Goal: Feedback & Contribution: Submit feedback/report problem

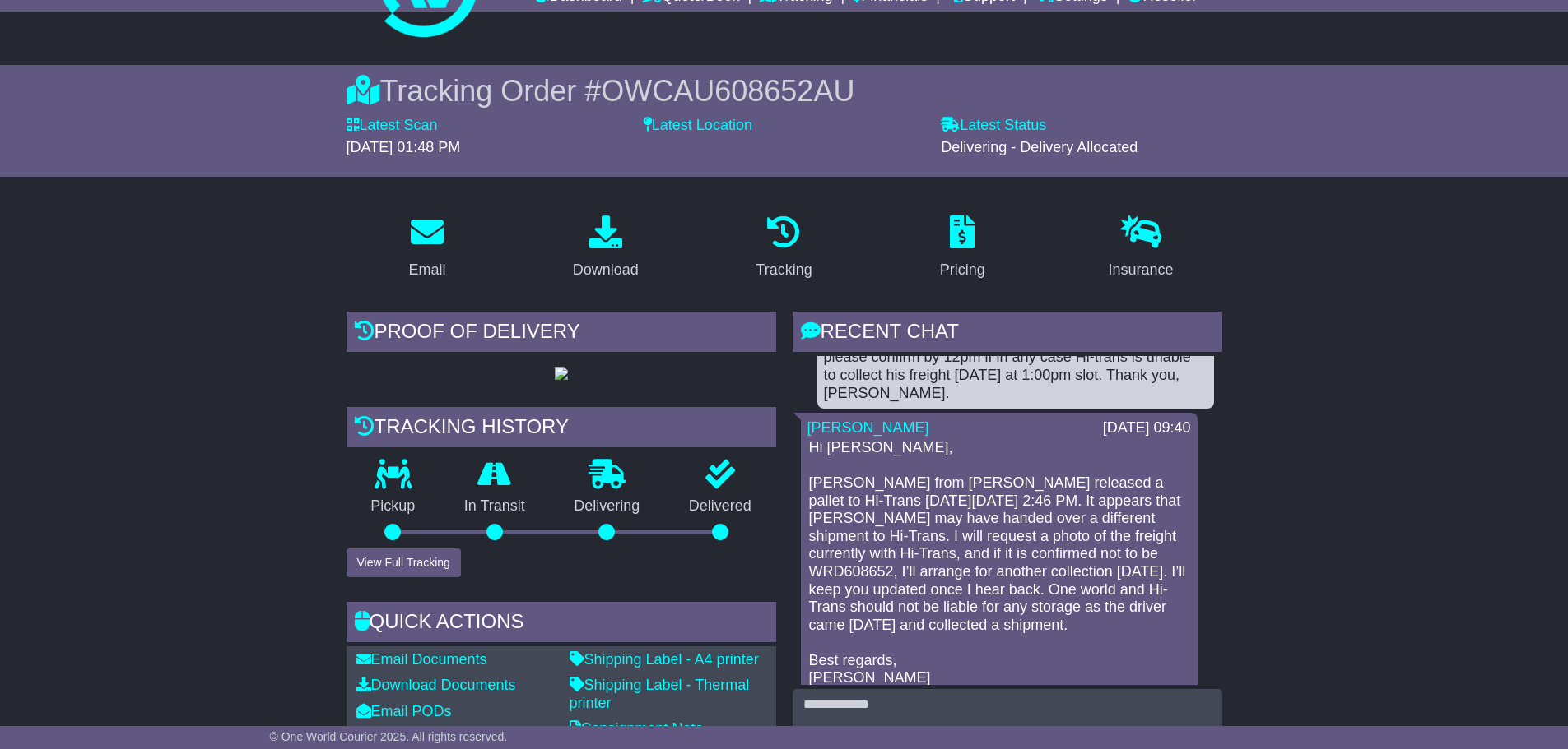
scroll to position [4436, 0]
click at [555, 380] on img at bounding box center [561, 373] width 13 height 13
click at [700, 84] on span "OWCAU608652AU" at bounding box center [728, 91] width 253 height 33
copy span "OWCAU608652AU"
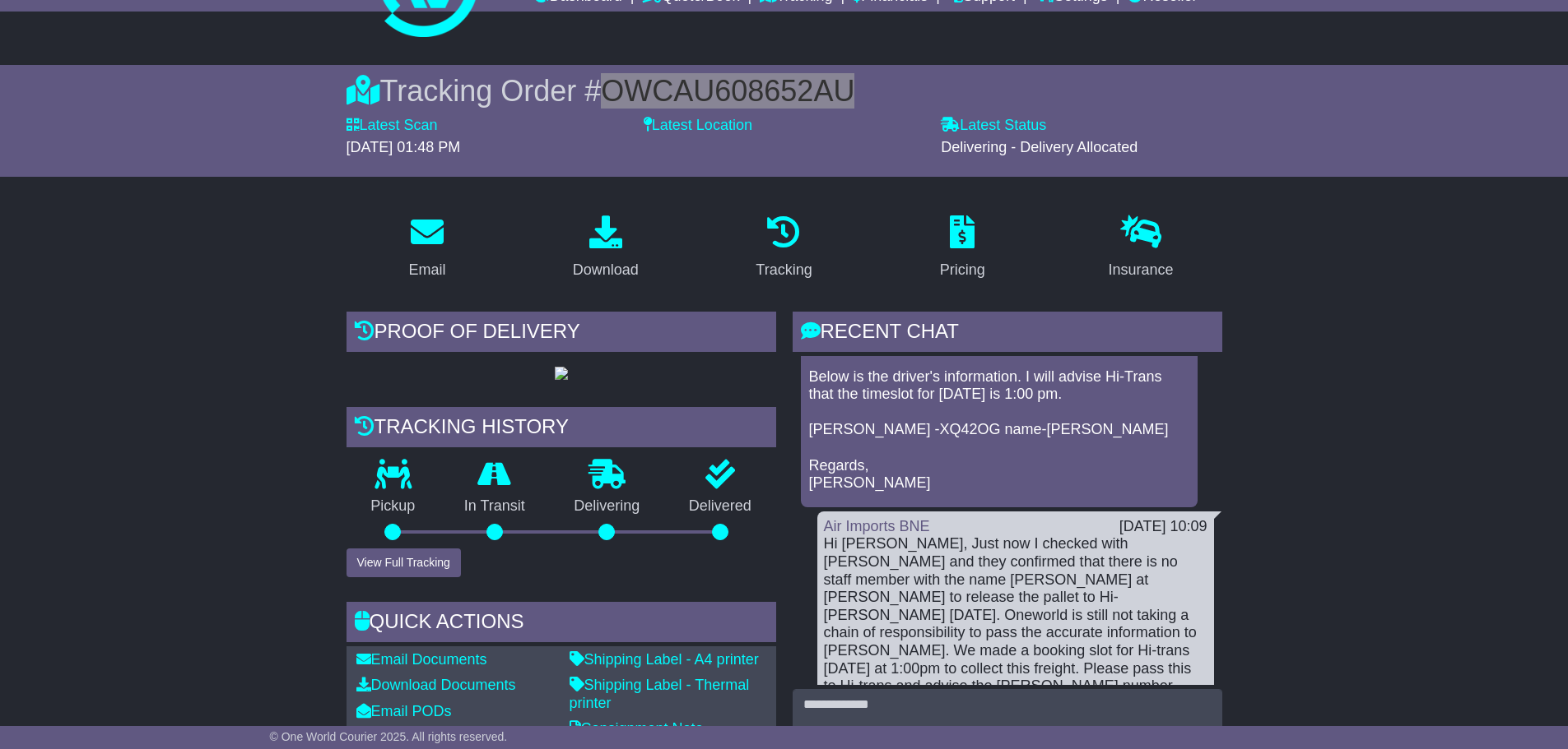
scroll to position [3942, 0]
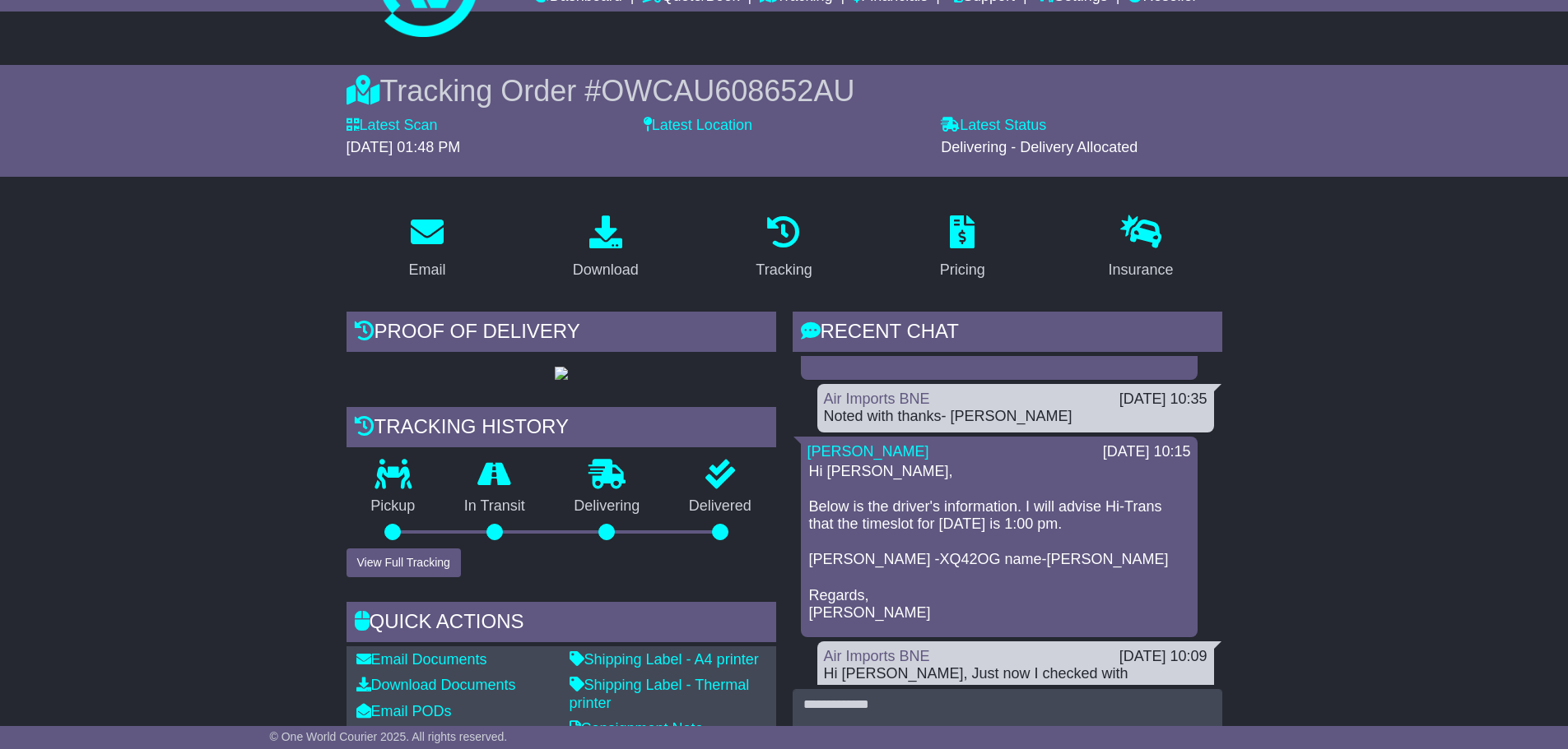
click at [887, 542] on p "Hi Deepthi, Below is the driver's information. I will advise Hi-Trans that the …" at bounding box center [999, 542] width 380 height 160
drag, startPoint x: 887, startPoint y: 542, endPoint x: 874, endPoint y: 554, distance: 17.7
click at [879, 549] on p "Hi Deepthi, Below is the driver's information. I will advise Hi-Trans that the …" at bounding box center [999, 542] width 380 height 160
copy p "XQ42OG"
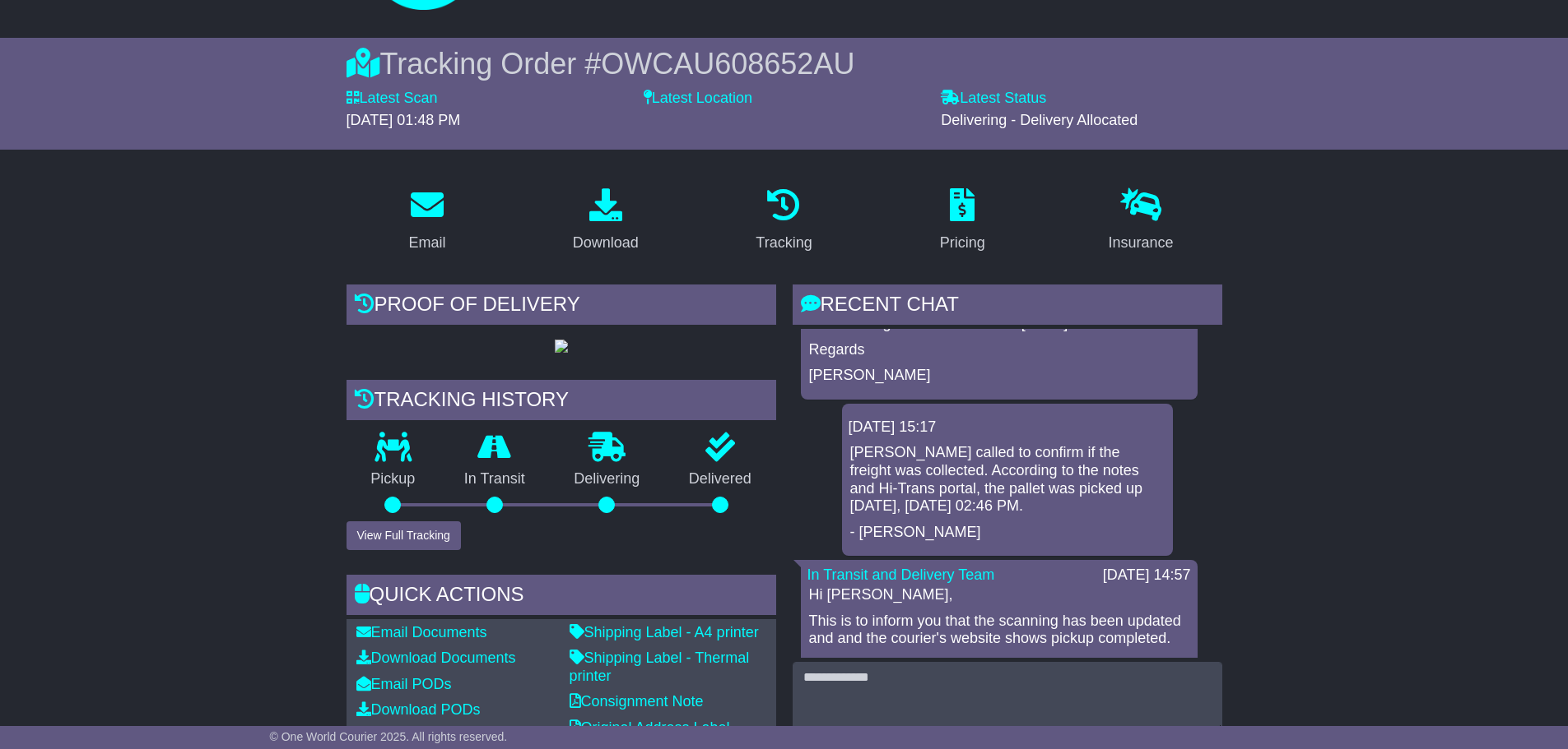
scroll to position [0, 0]
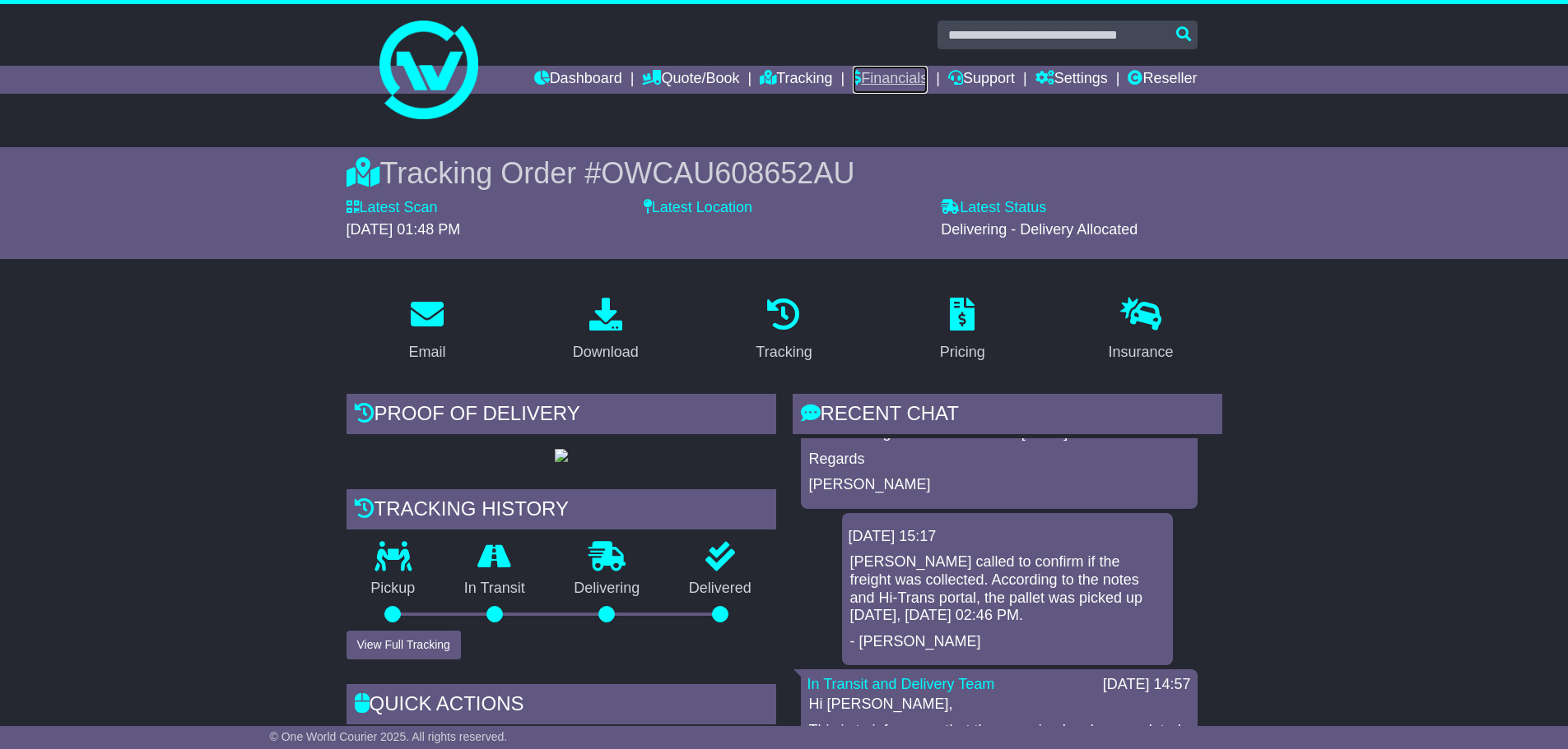
click at [878, 76] on link "Financials" at bounding box center [889, 79] width 75 height 28
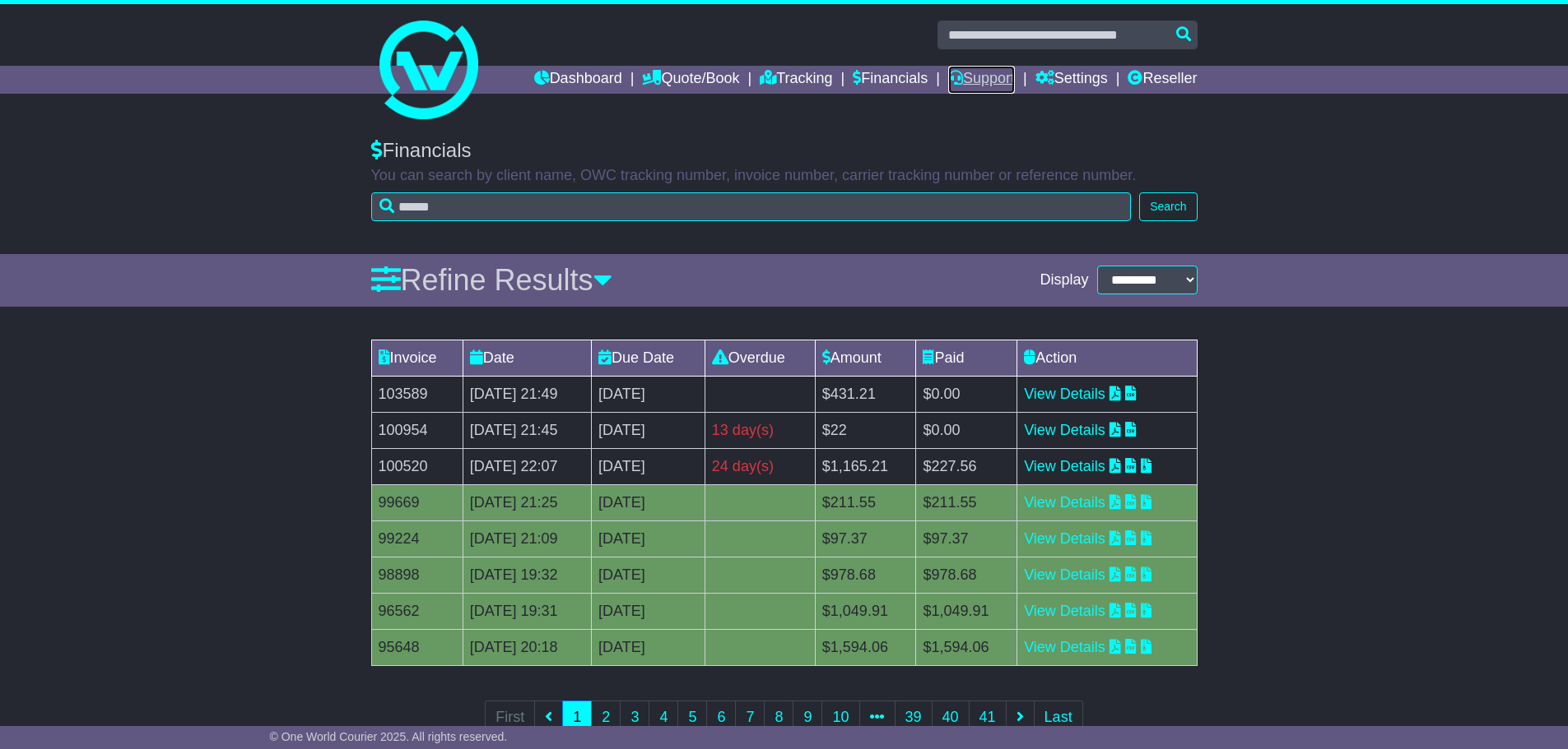
click at [977, 75] on link "Support" at bounding box center [982, 79] width 67 height 28
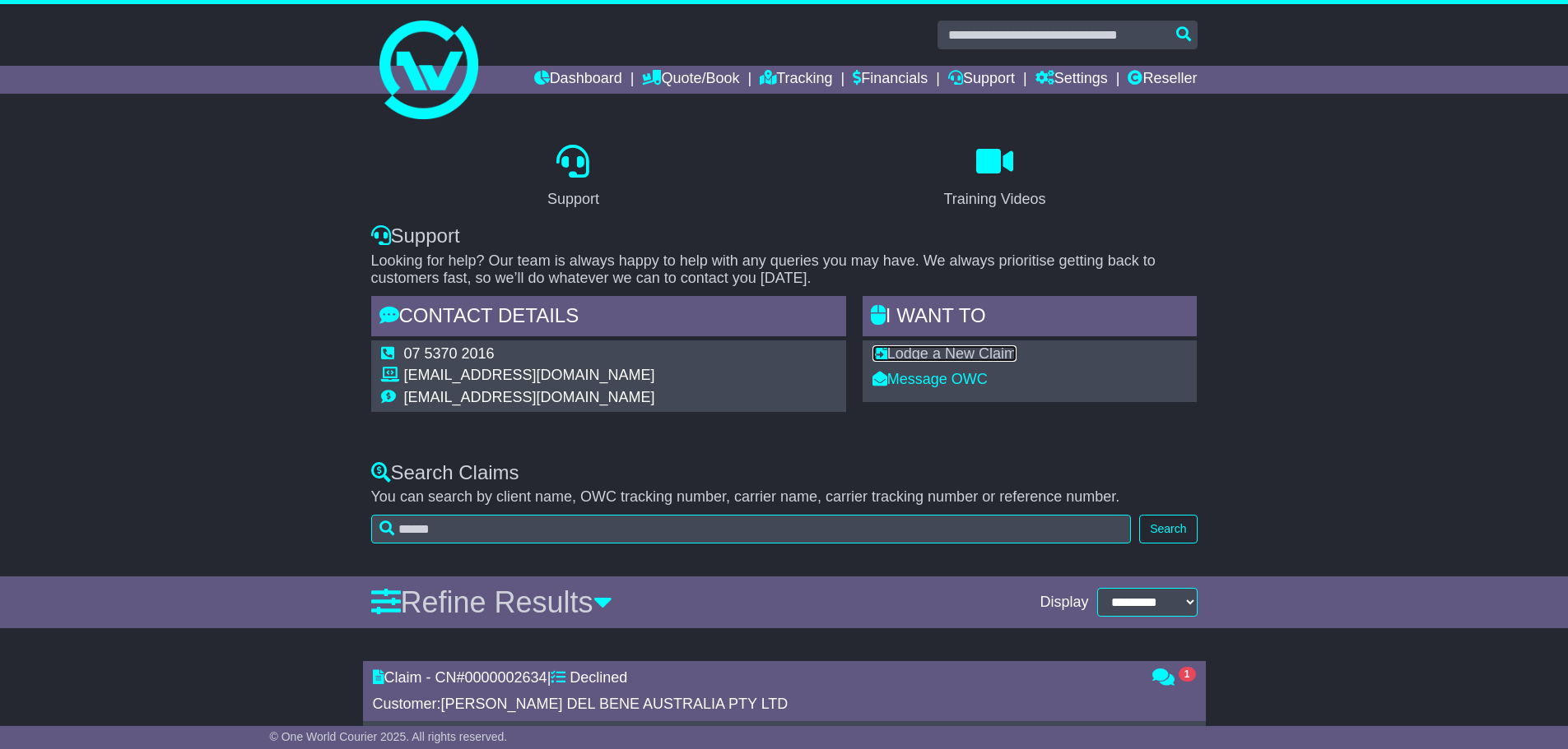
click at [1005, 352] on link "Lodge a New Claim" at bounding box center [944, 353] width 144 height 17
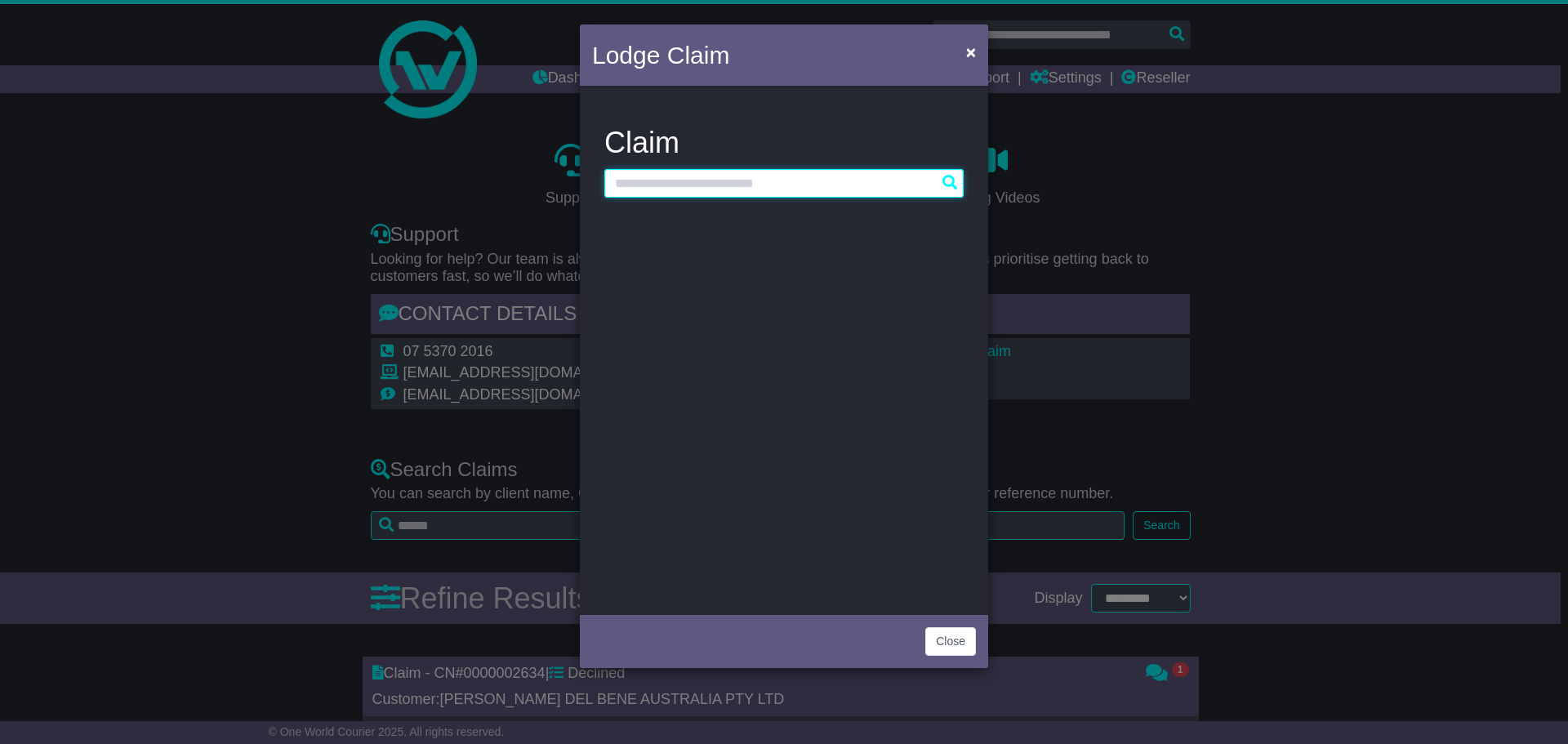
click at [707, 185] on input "text" at bounding box center [784, 183] width 359 height 28
click at [755, 187] on input "text" at bounding box center [784, 183] width 359 height 28
click at [820, 185] on input "text" at bounding box center [784, 183] width 359 height 28
paste input "**********"
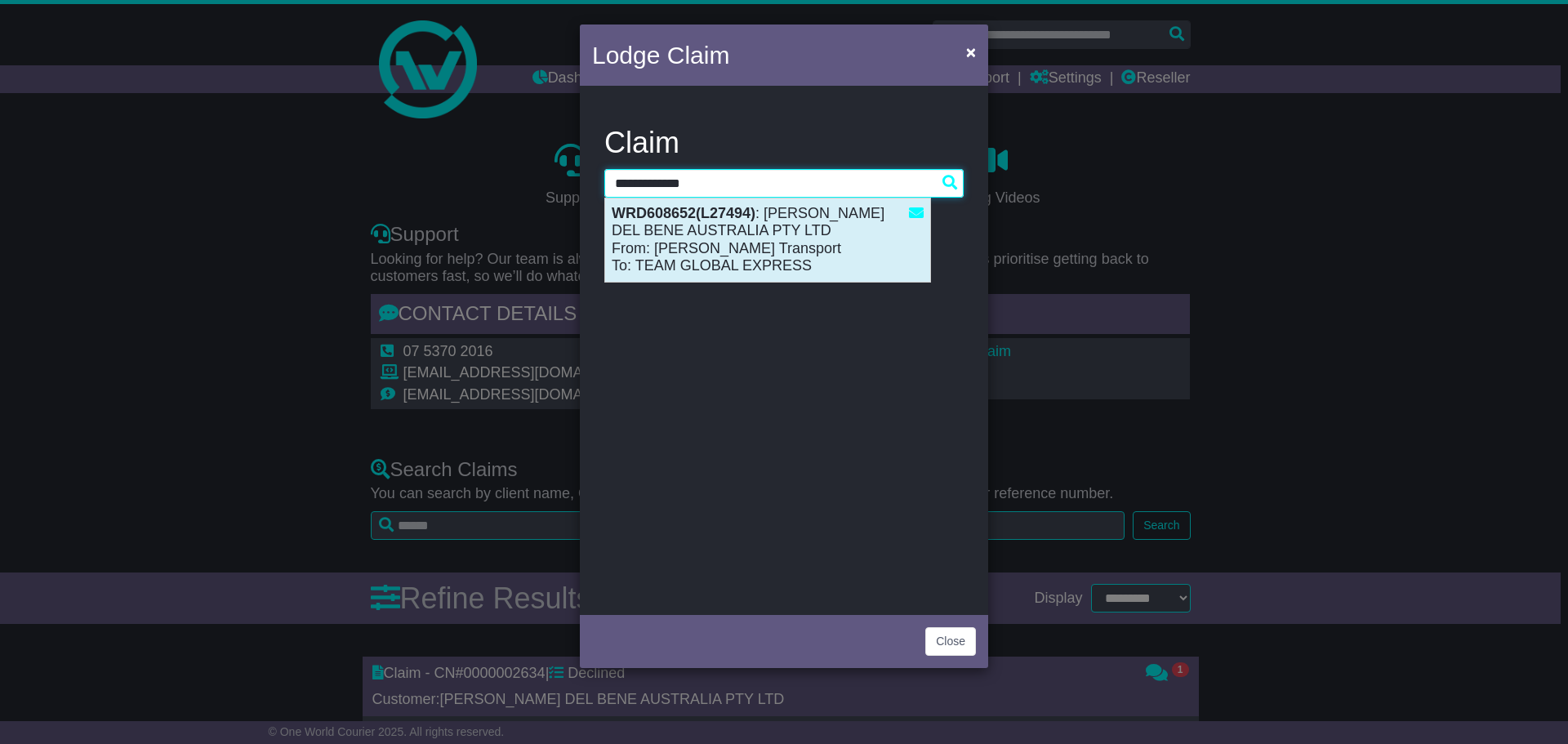
click at [839, 231] on div "WRD608652(L27494) : SAVINO DEL BENE AUSTRALIA PTY LTD From: Buccini Transport T…" at bounding box center [768, 241] width 325 height 84
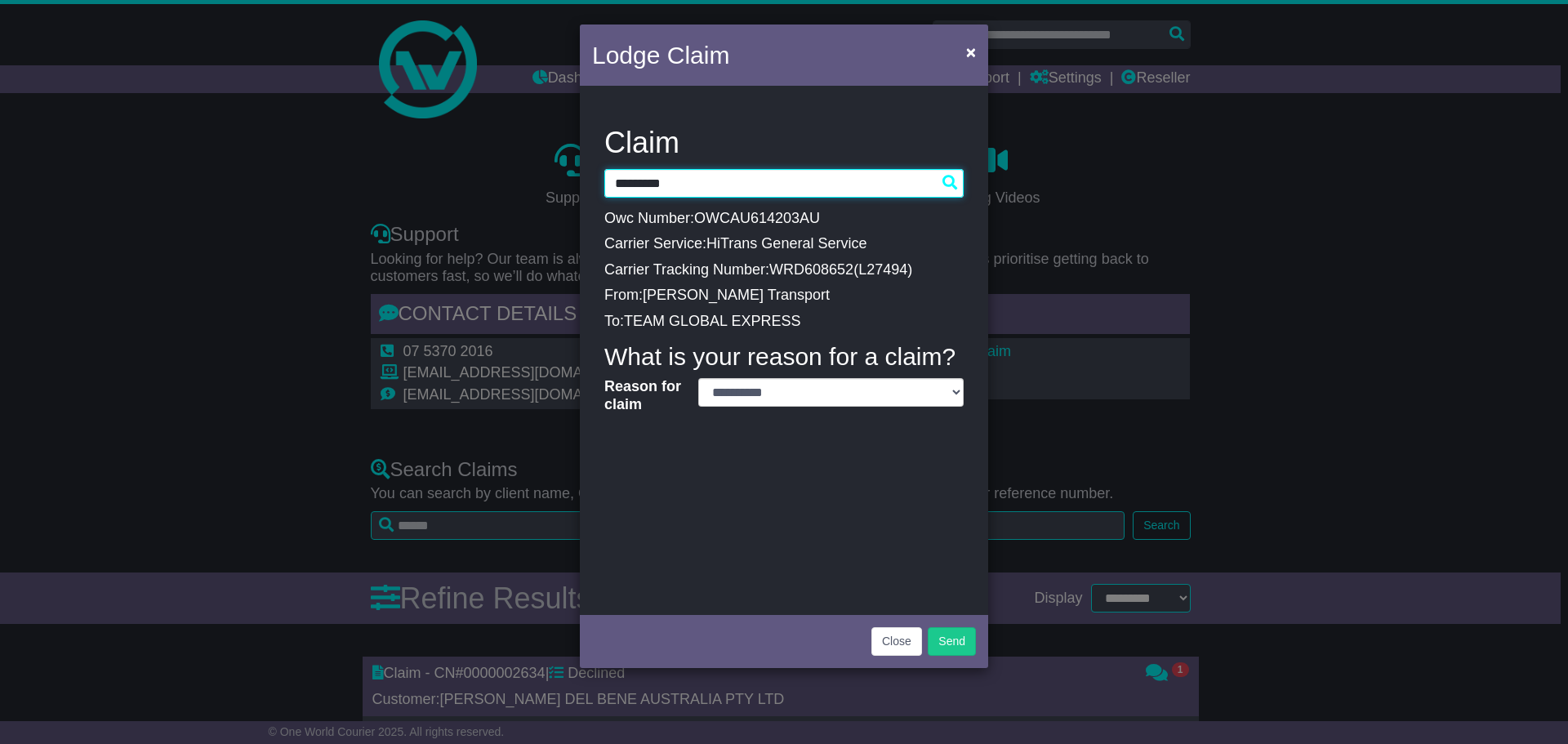
type input "*********"
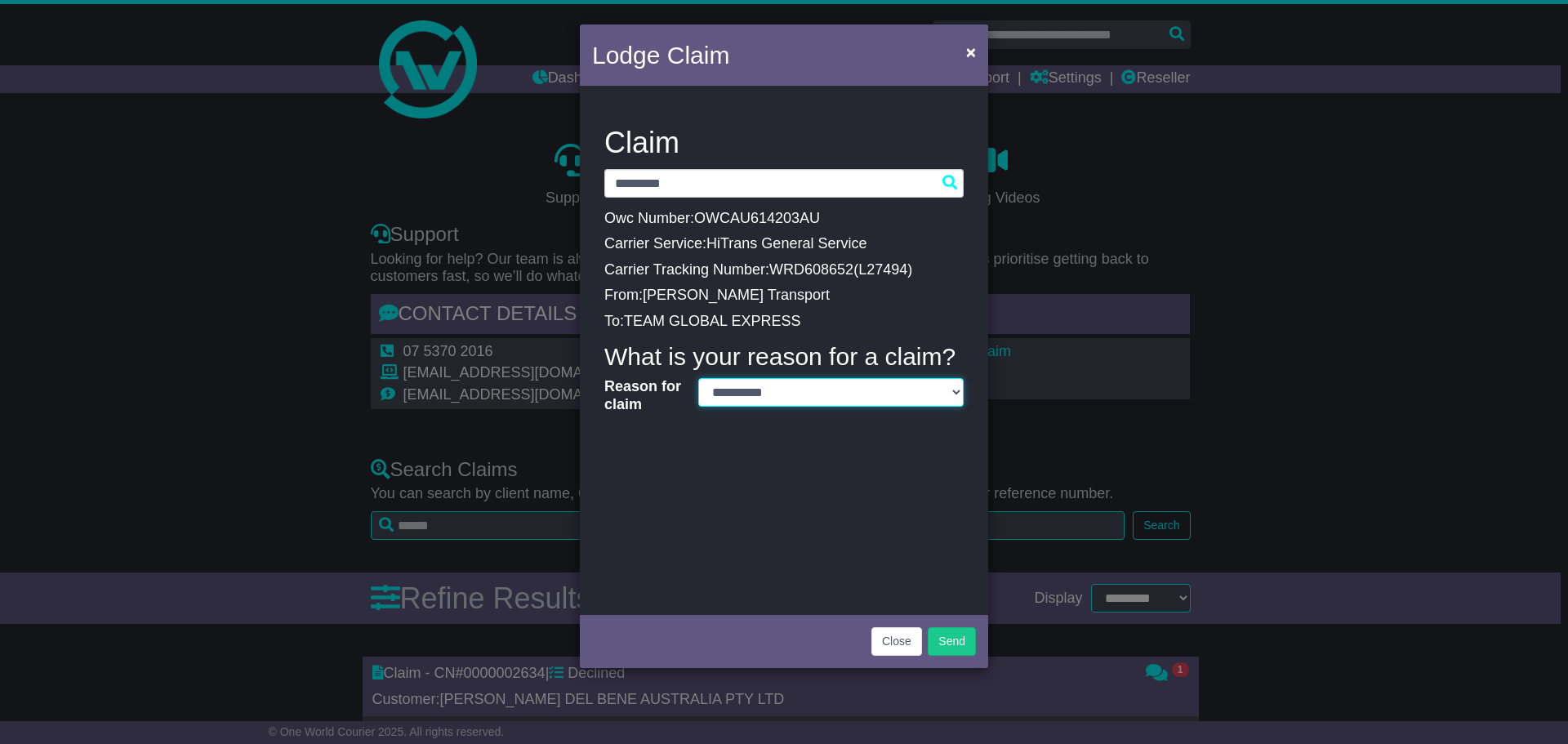
click at [943, 387] on select "**********" at bounding box center [831, 392] width 266 height 28
select select "*"
click at [699, 379] on select "**********" at bounding box center [831, 392] width 266 height 28
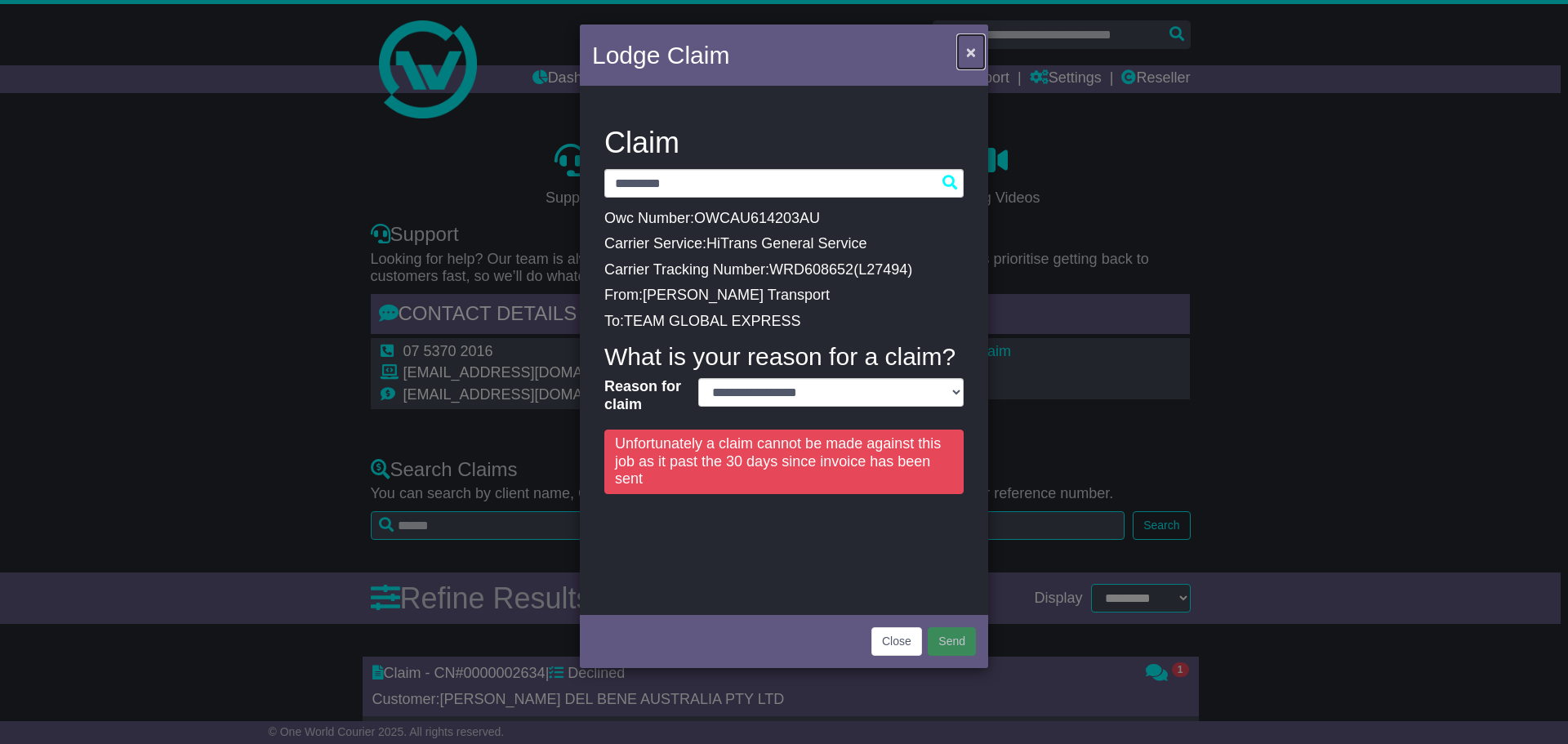
click at [972, 50] on span "×" at bounding box center [971, 52] width 10 height 19
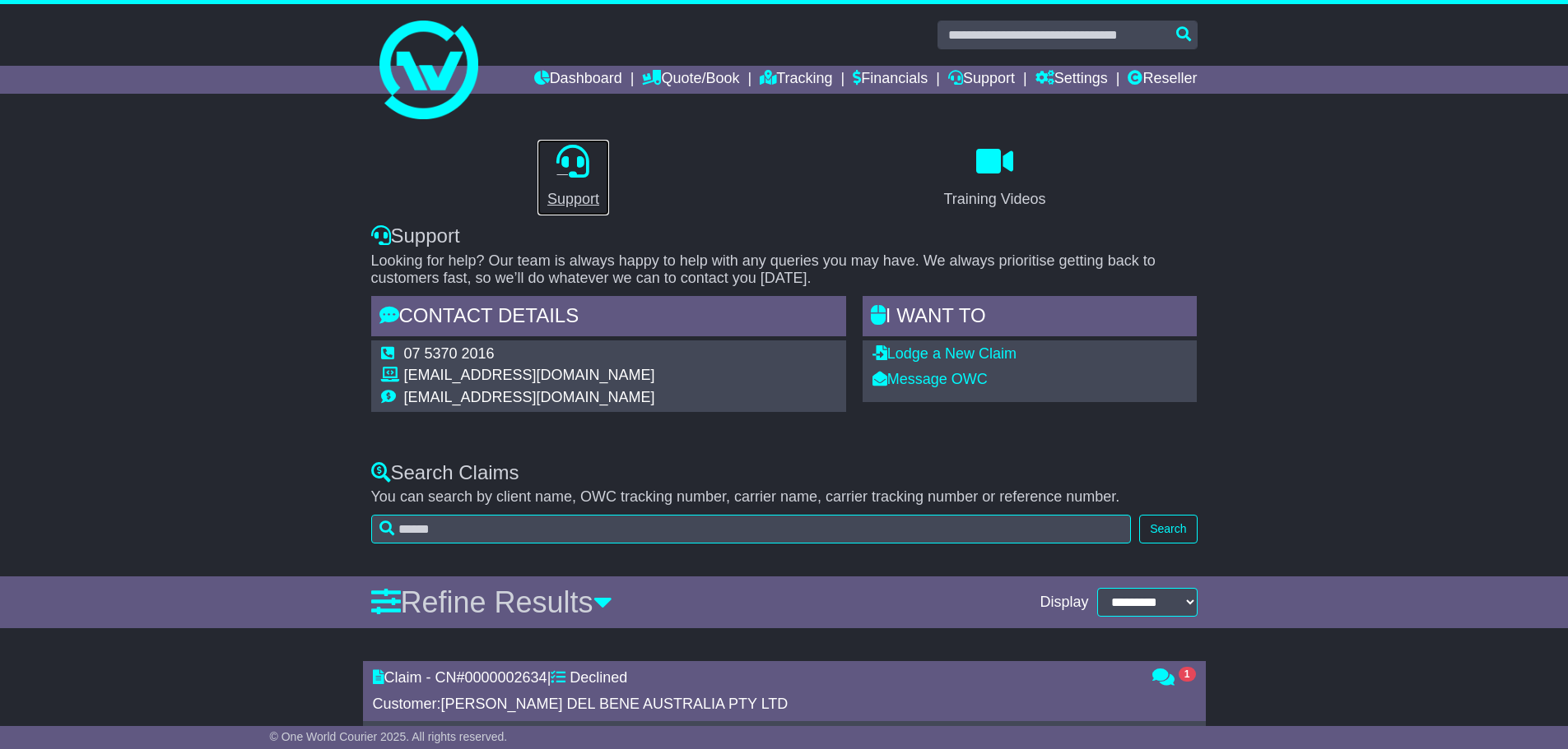
click at [579, 192] on div "Support" at bounding box center [573, 199] width 52 height 23
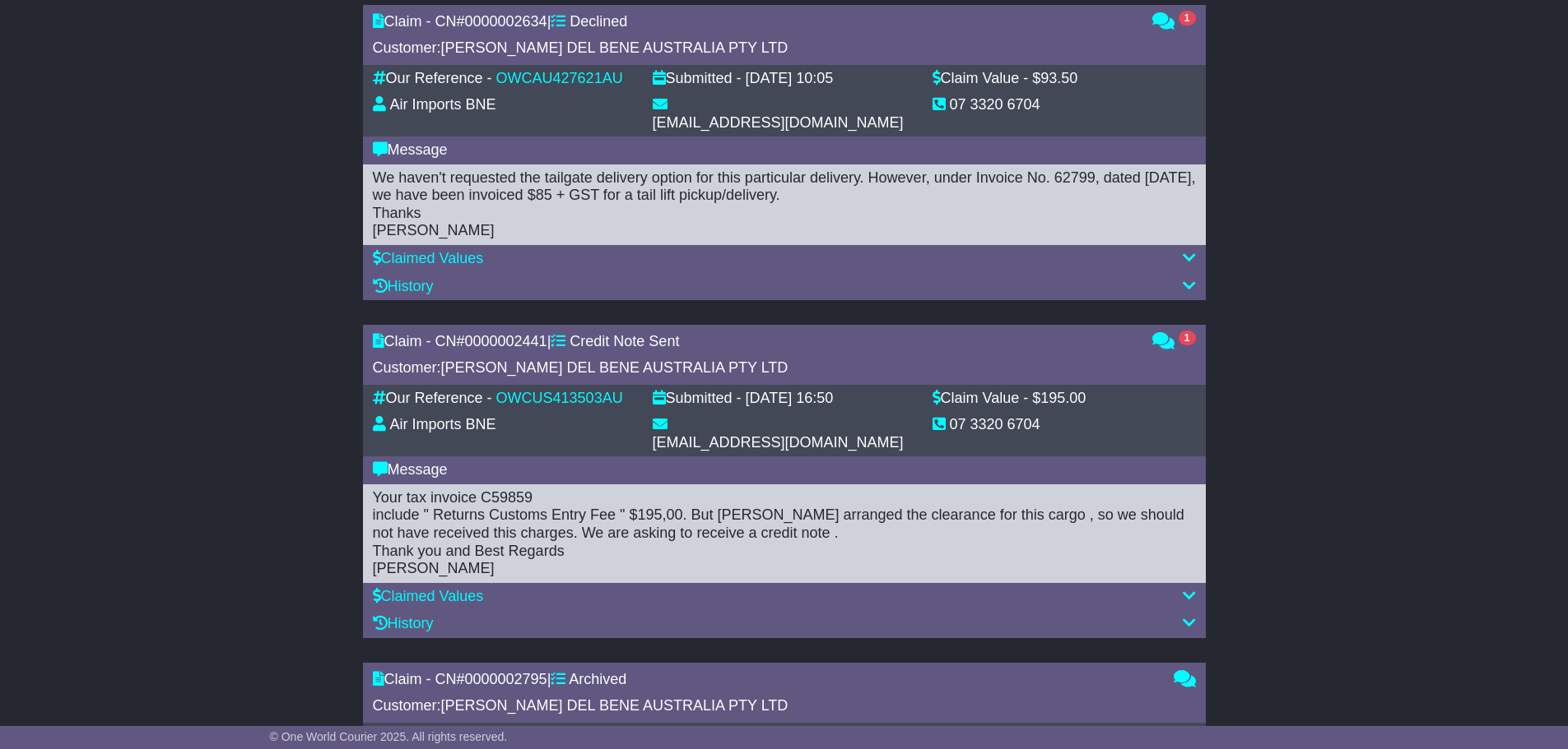
scroll to position [658, 0]
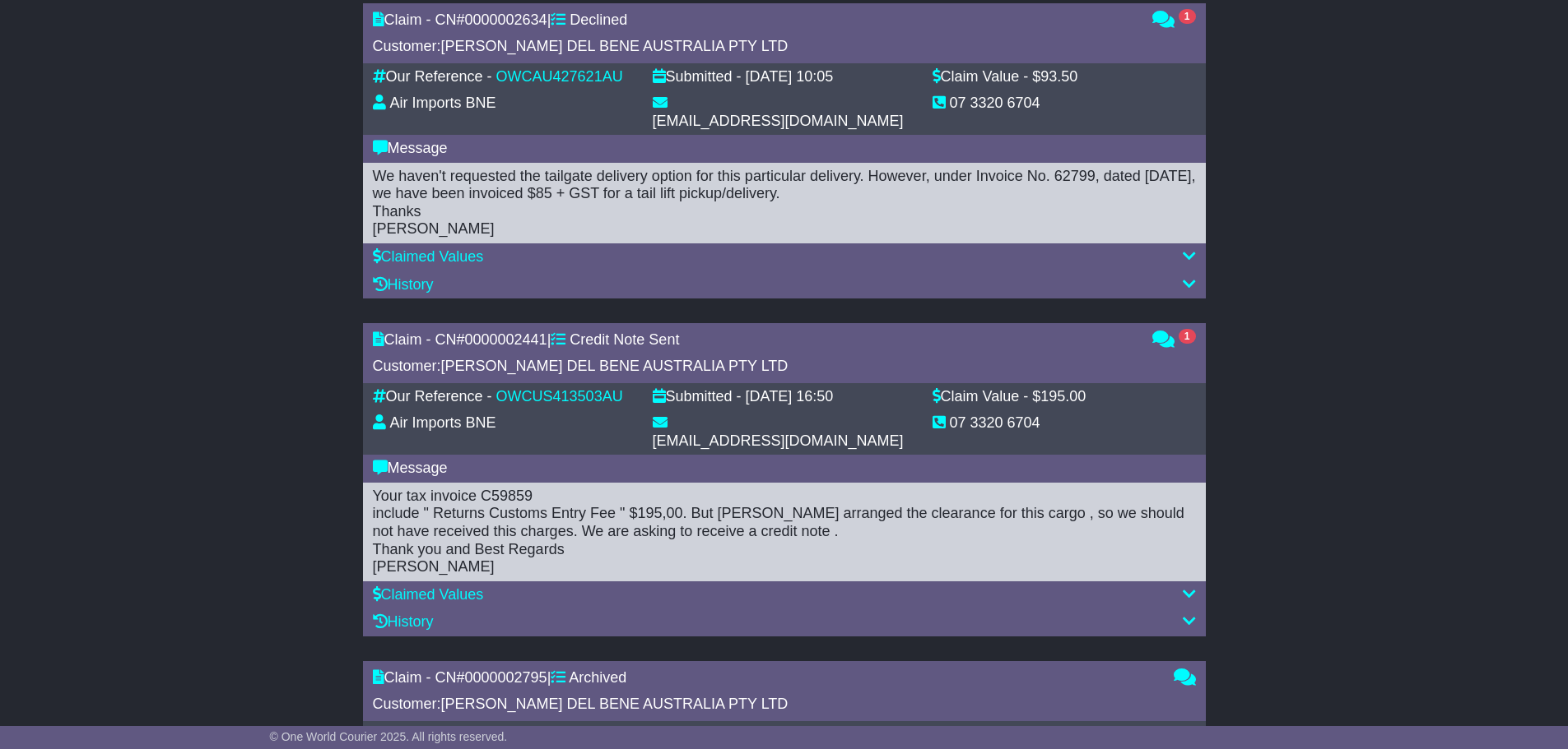
click at [1191, 586] on icon at bounding box center [1189, 593] width 13 height 15
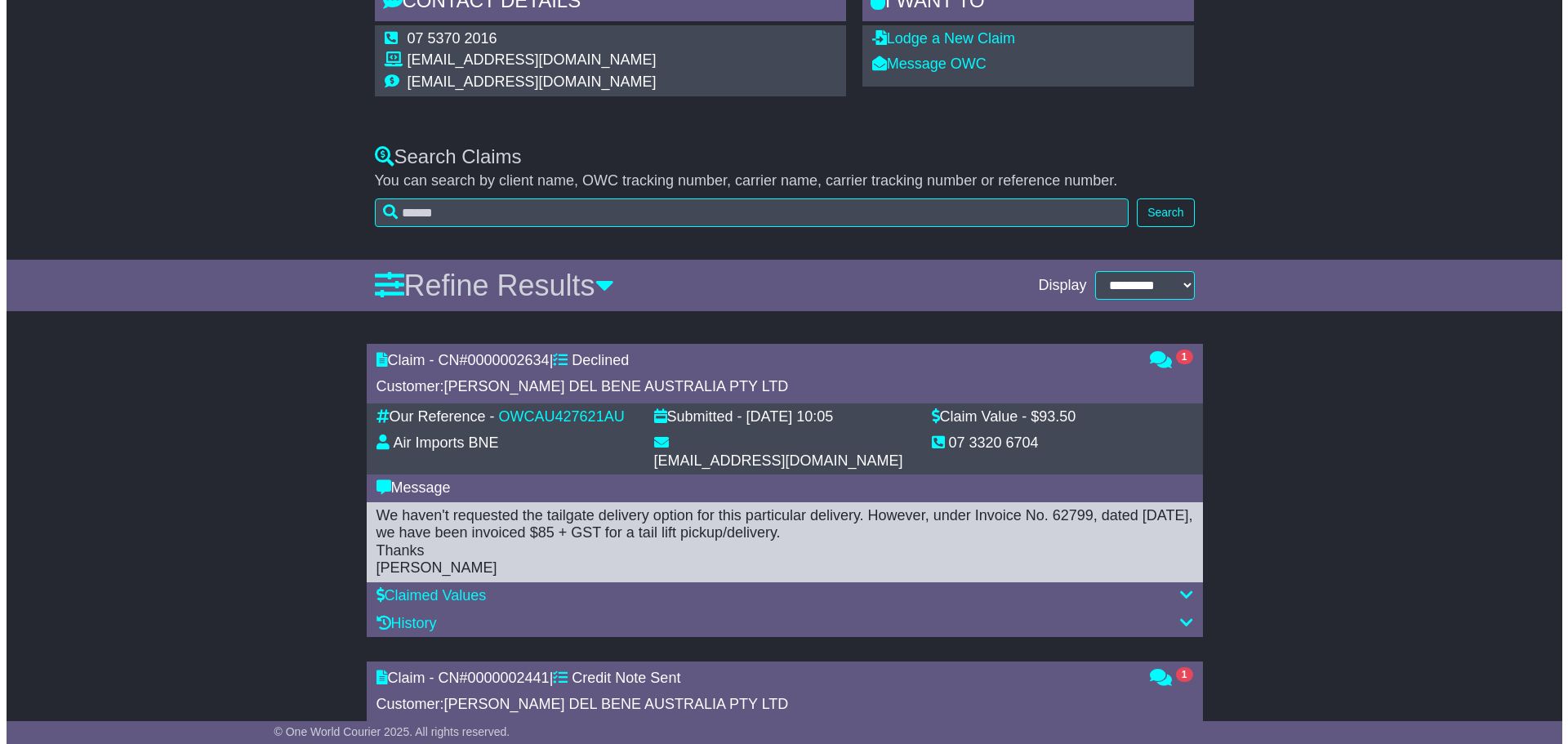
scroll to position [327, 0]
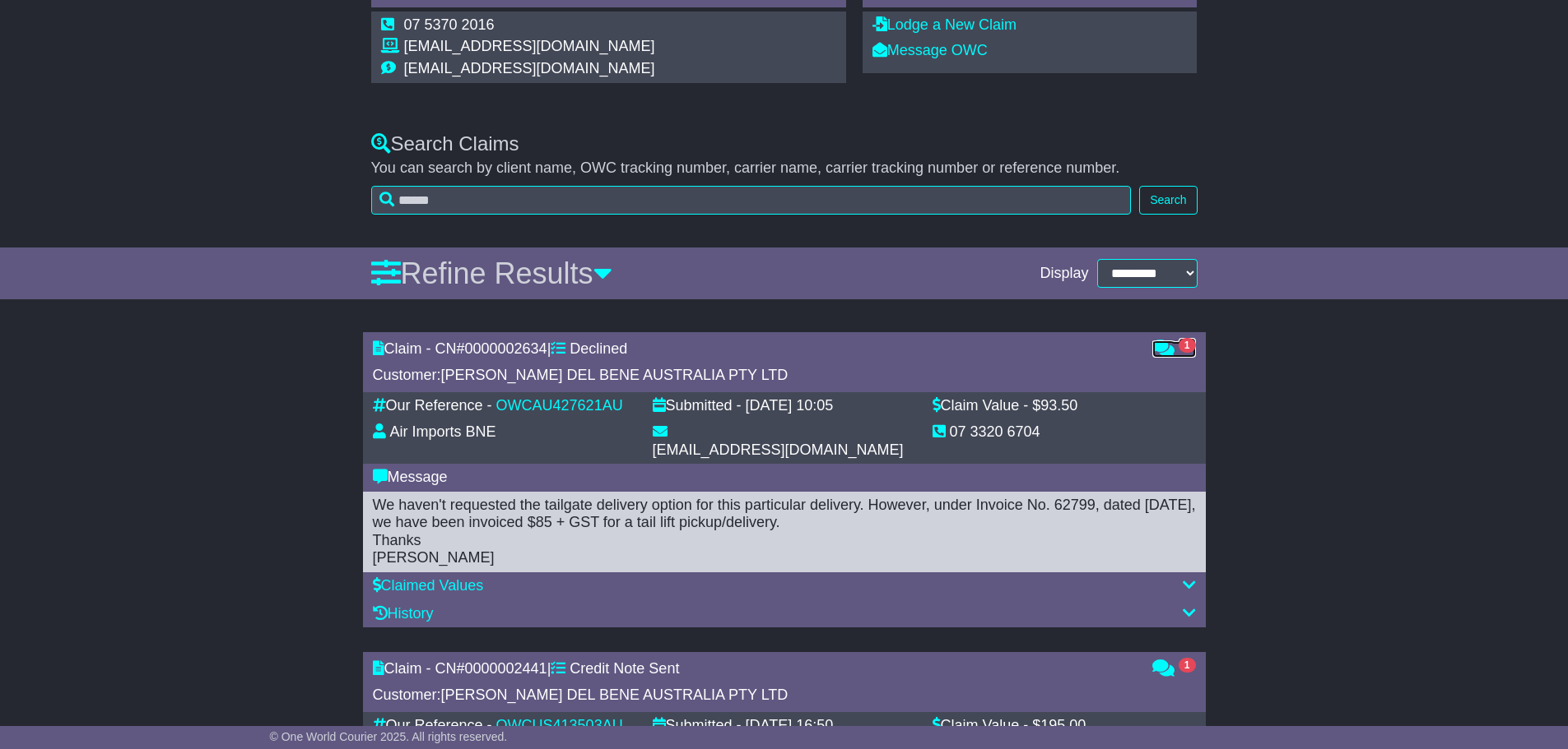
click at [1179, 342] on span "1" at bounding box center [1188, 345] width 18 height 15
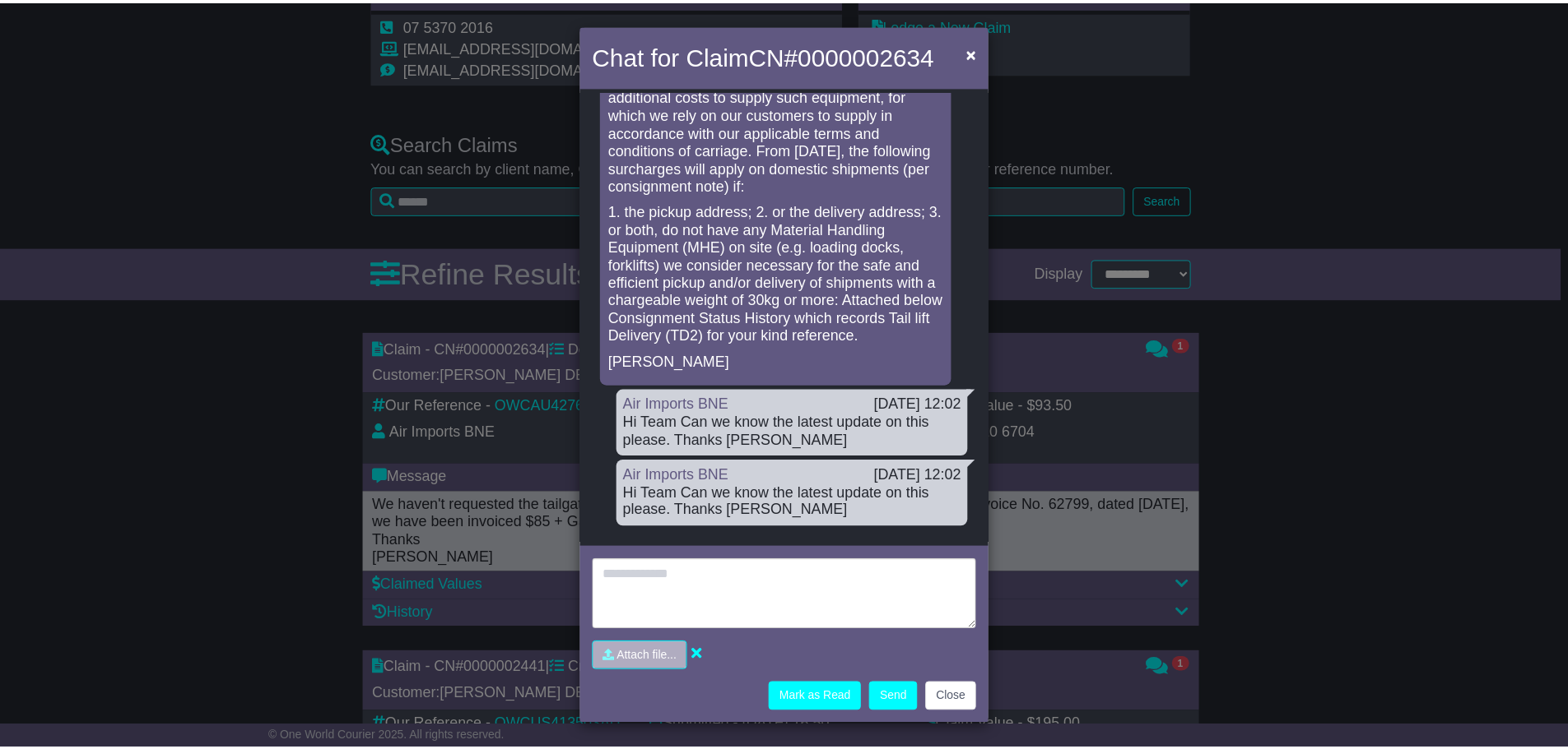
scroll to position [1219, 0]
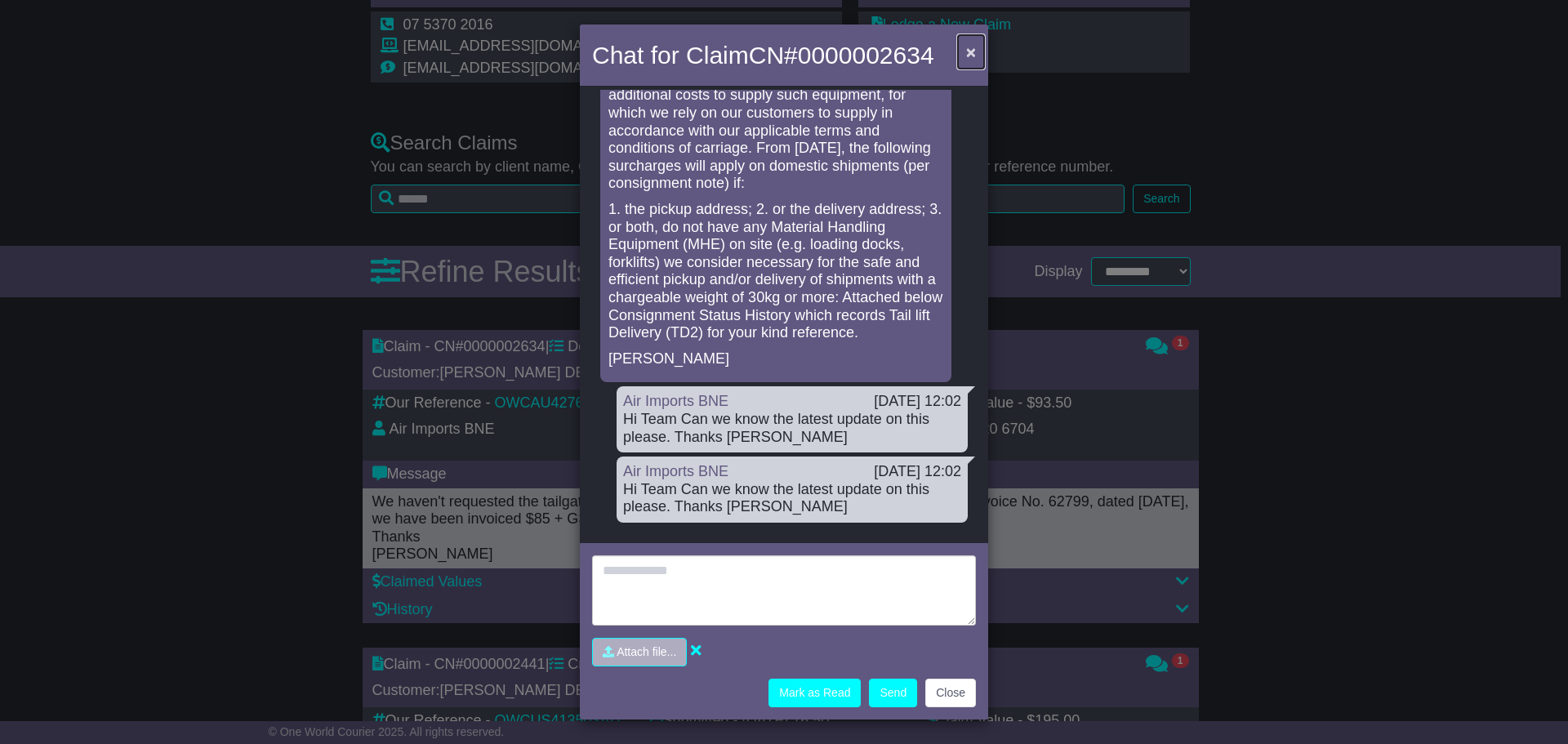
drag, startPoint x: 973, startPoint y: 54, endPoint x: 978, endPoint y: 91, distance: 37.3
click at [972, 55] on span "×" at bounding box center [971, 52] width 10 height 19
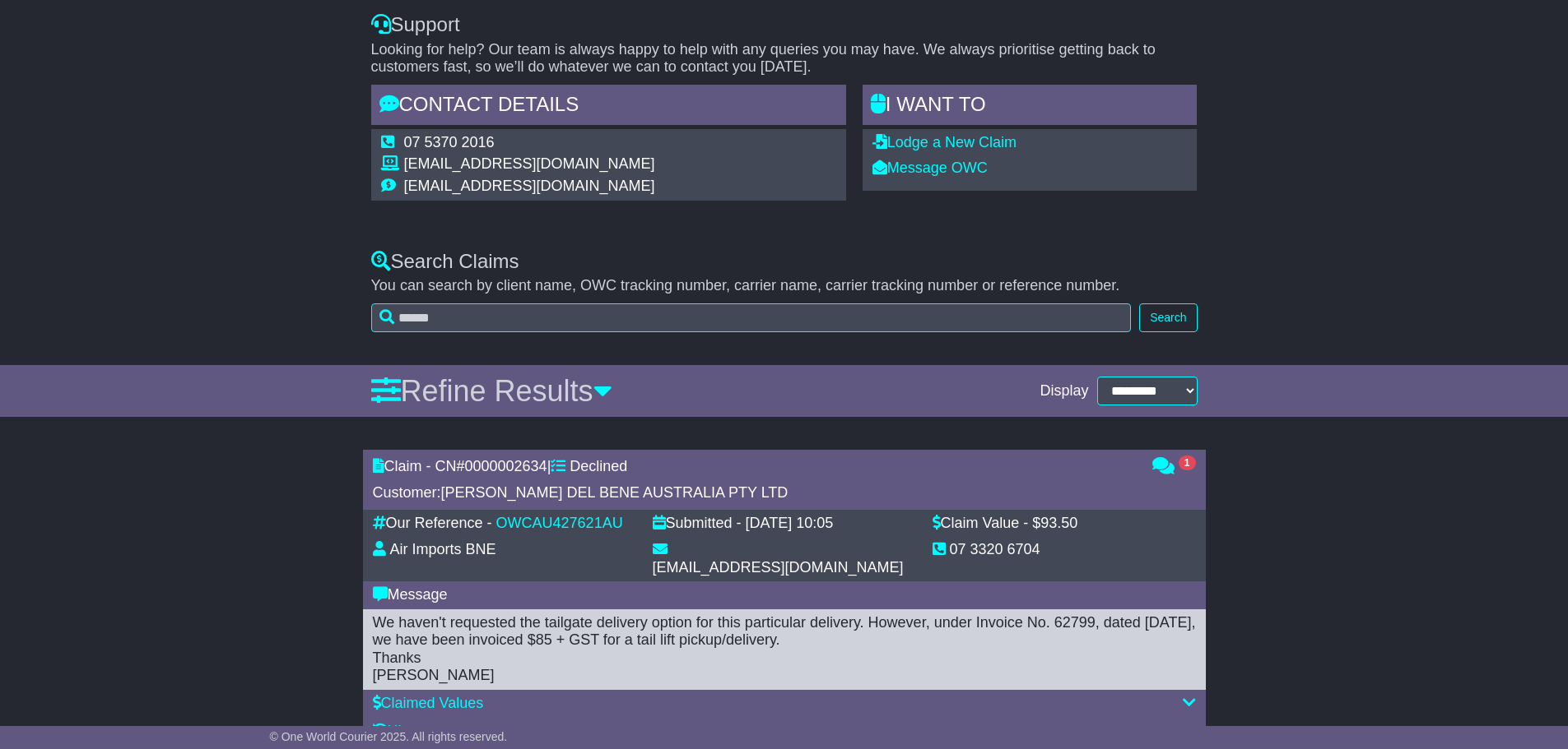
scroll to position [0, 0]
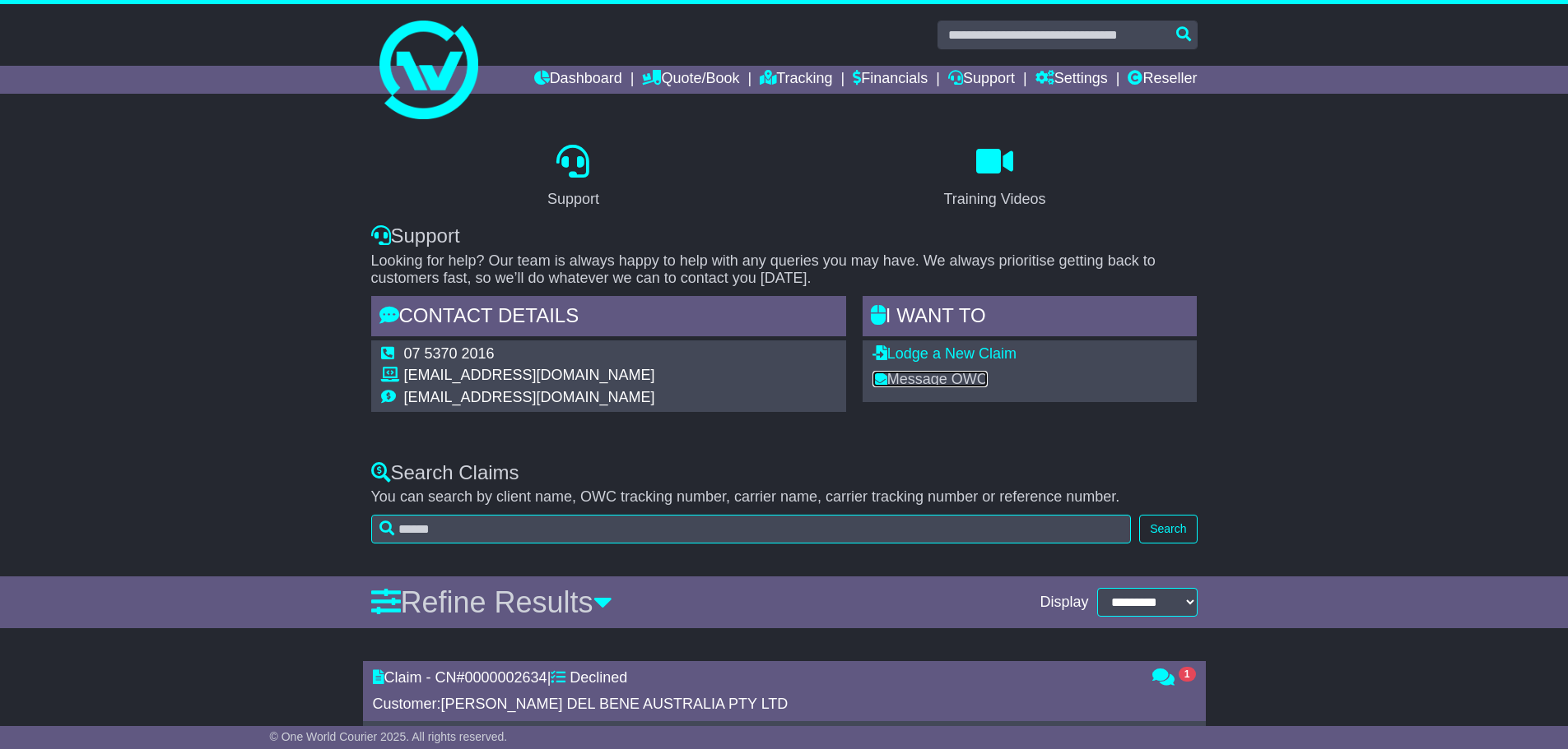
click at [970, 376] on link "Message OWC" at bounding box center [930, 378] width 115 height 17
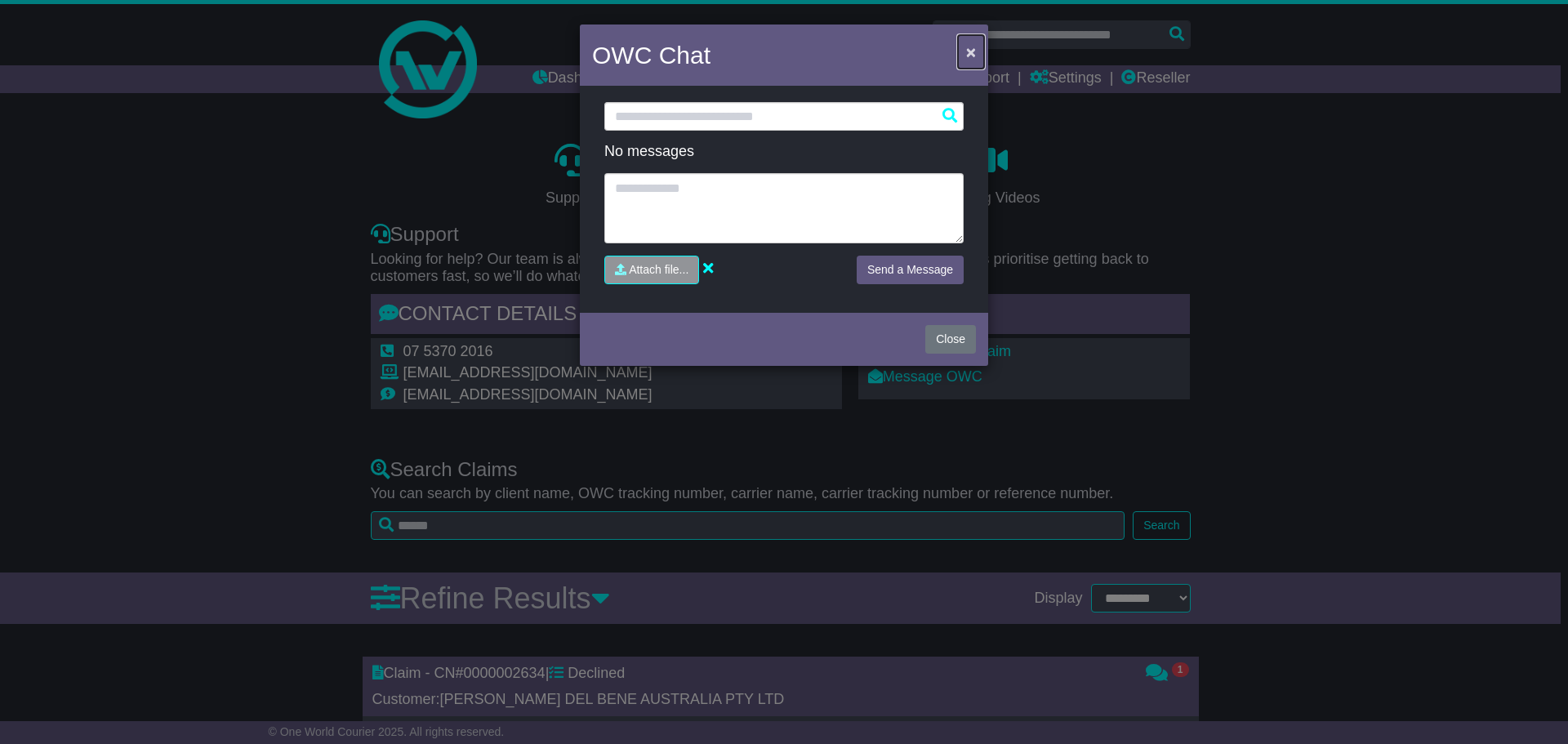
click at [978, 52] on button "×" at bounding box center [970, 52] width 26 height 33
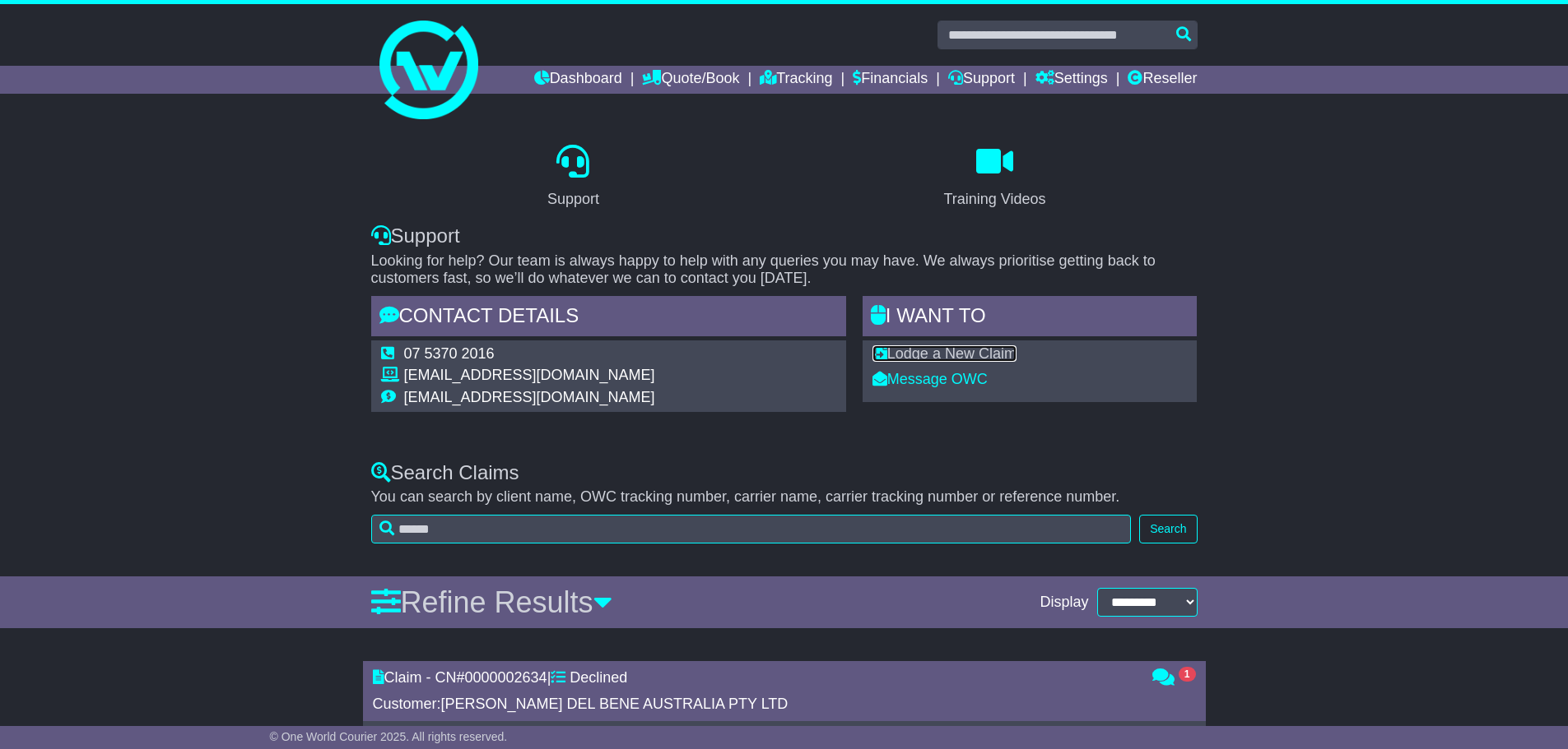
click at [964, 356] on link "Lodge a New Claim" at bounding box center [944, 353] width 144 height 17
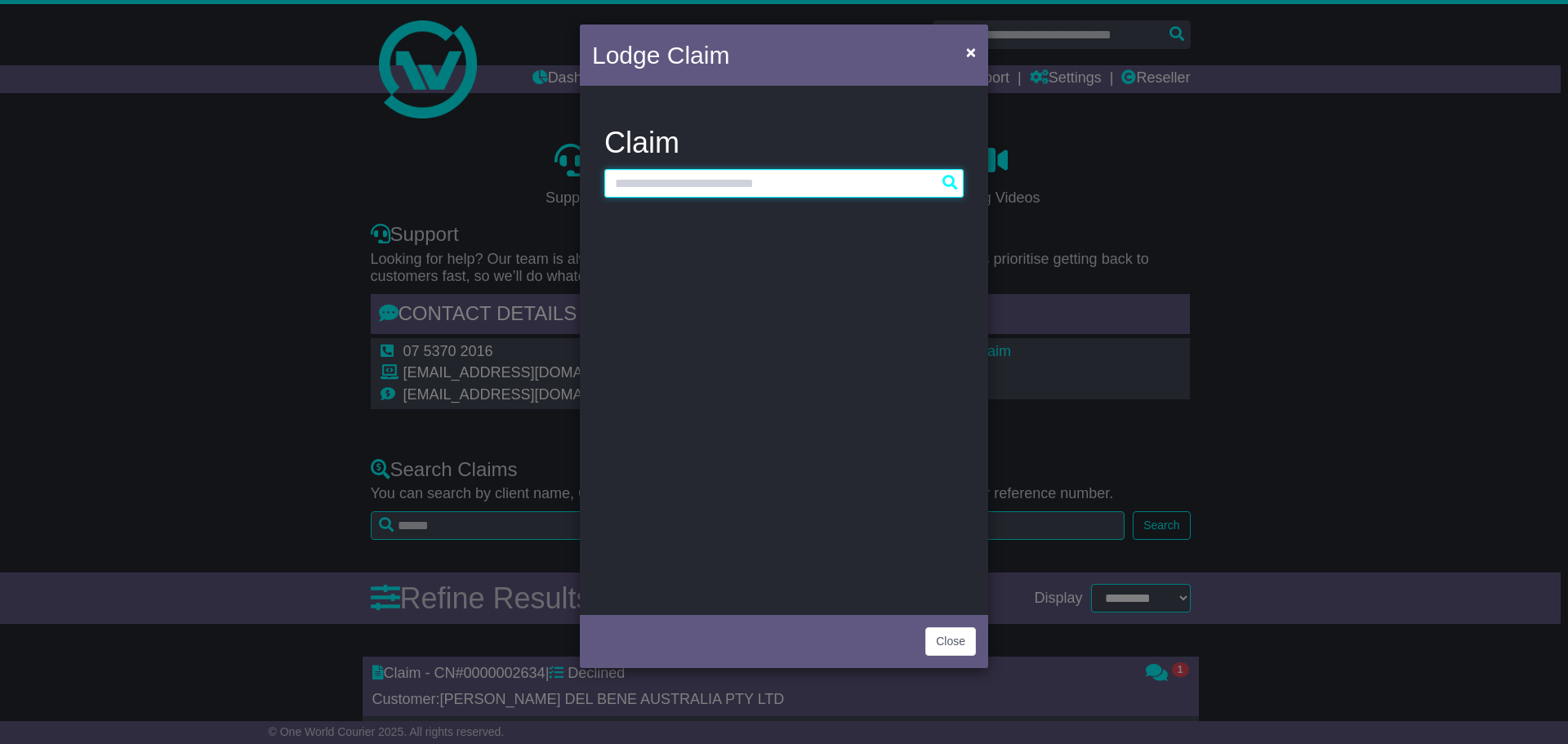
click at [842, 187] on input "text" at bounding box center [784, 183] width 359 height 28
paste input "**********"
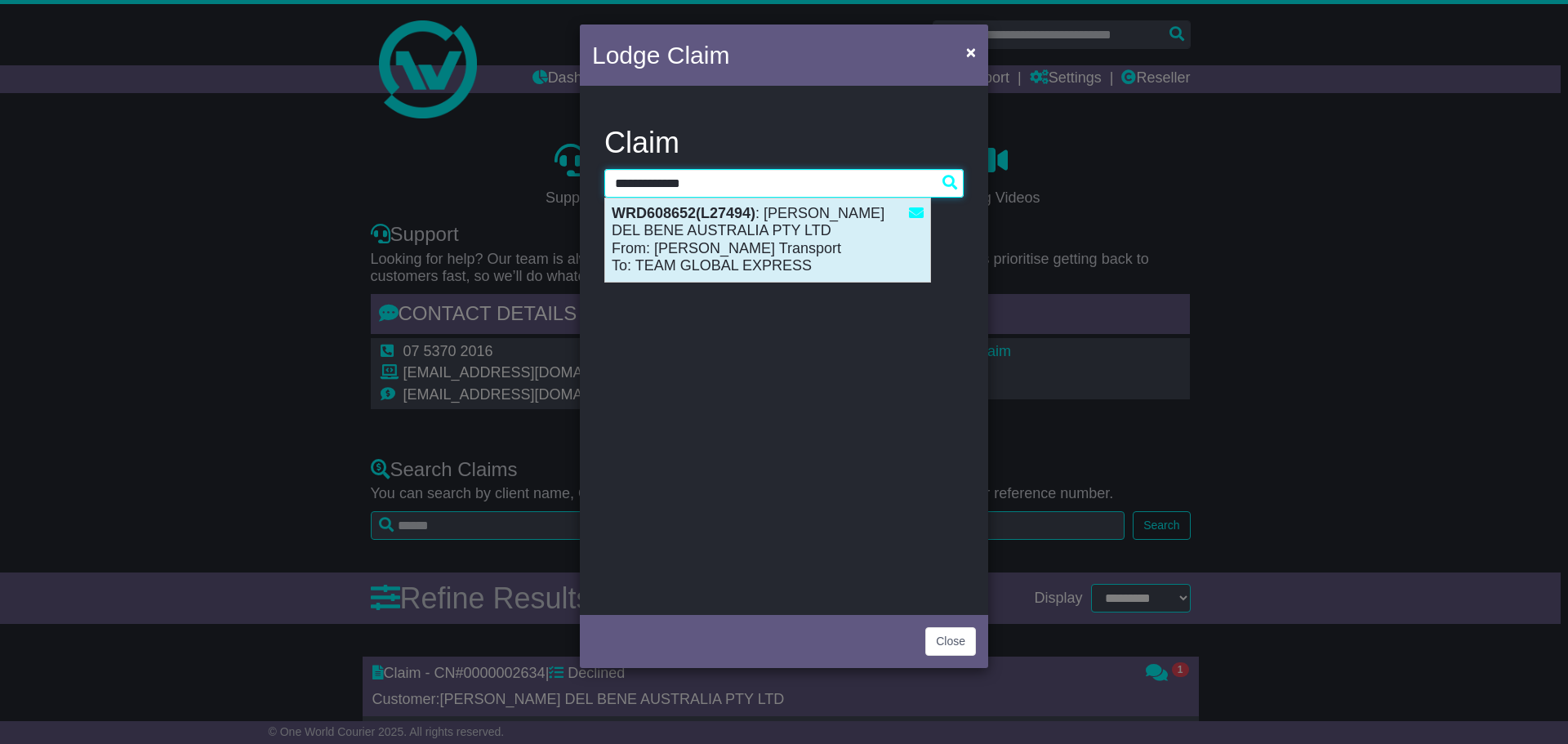
click at [686, 216] on strong "WRD608652(L27494)" at bounding box center [684, 213] width 144 height 17
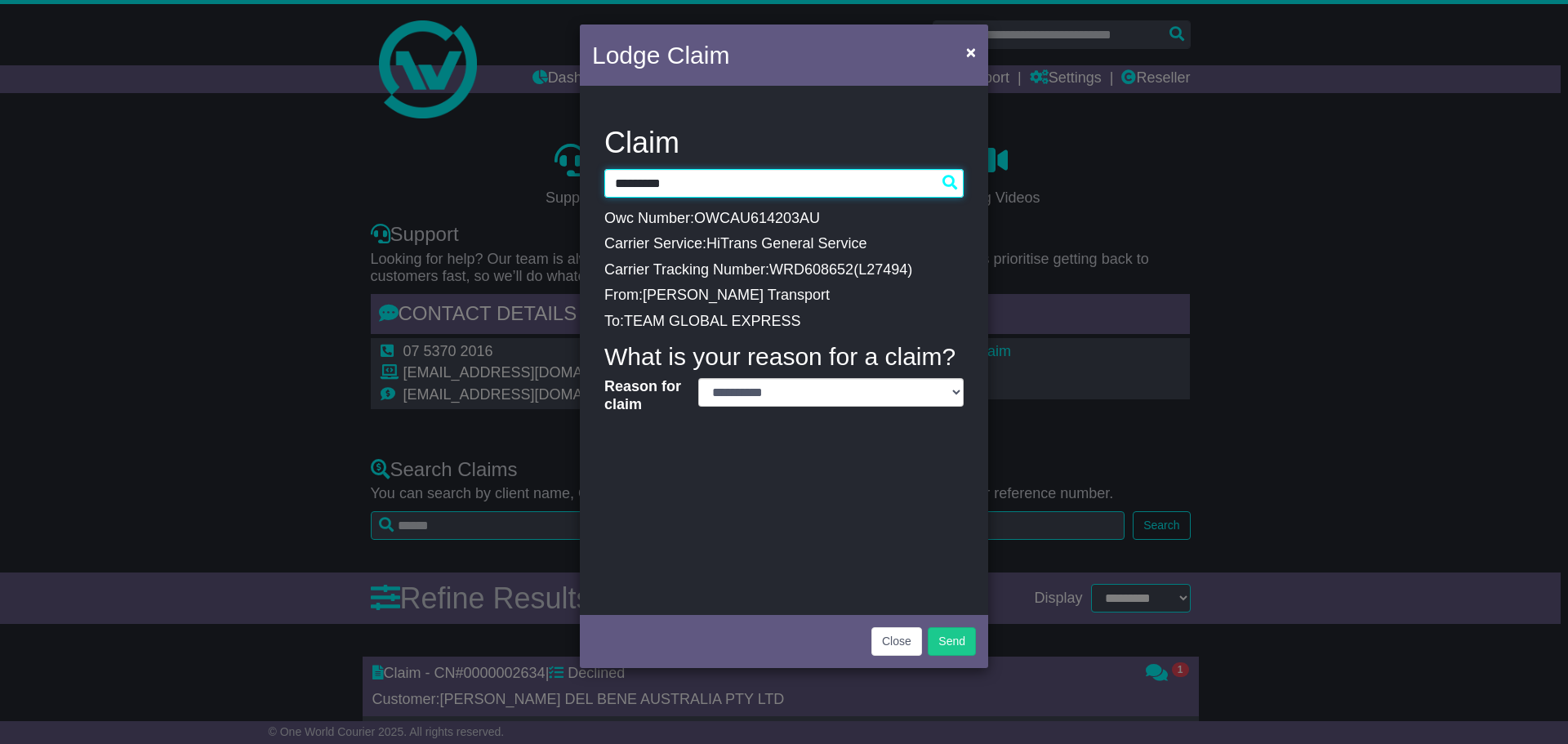
type input "*********"
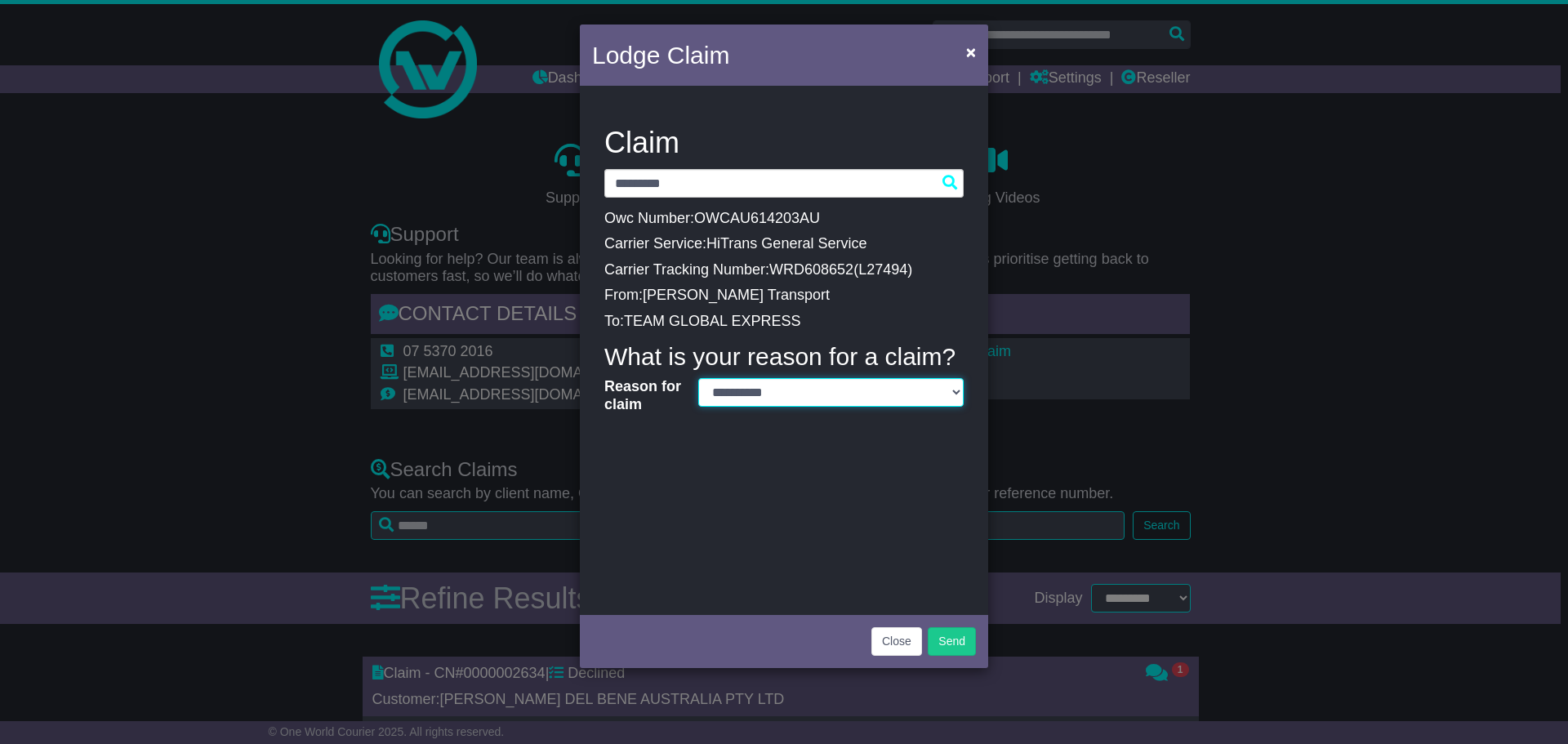
click at [956, 384] on select "**********" at bounding box center [831, 392] width 266 height 28
select select "*"
click at [699, 379] on select "**********" at bounding box center [831, 392] width 266 height 28
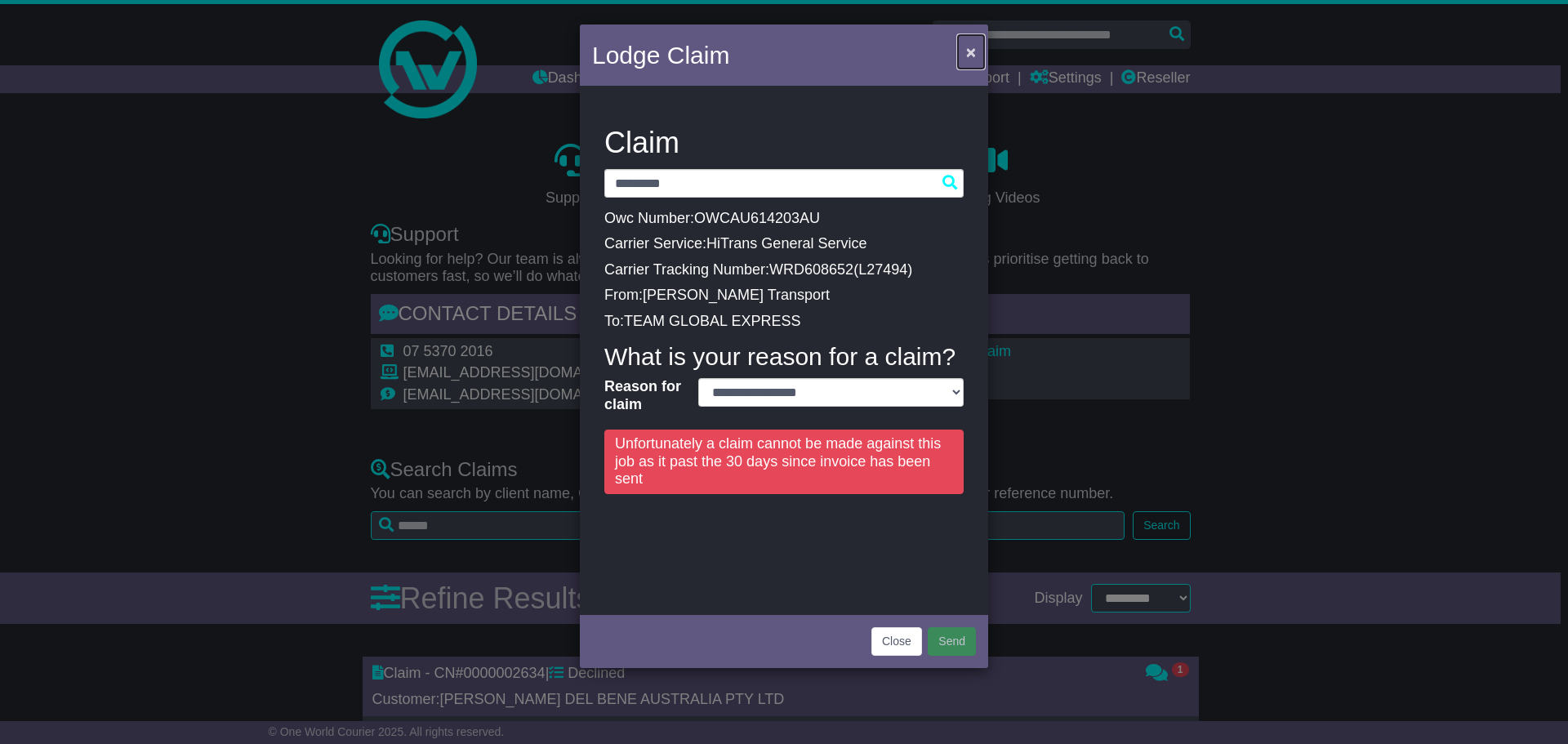
drag, startPoint x: 971, startPoint y: 49, endPoint x: 971, endPoint y: 58, distance: 9.0
click at [971, 49] on span "×" at bounding box center [971, 52] width 10 height 19
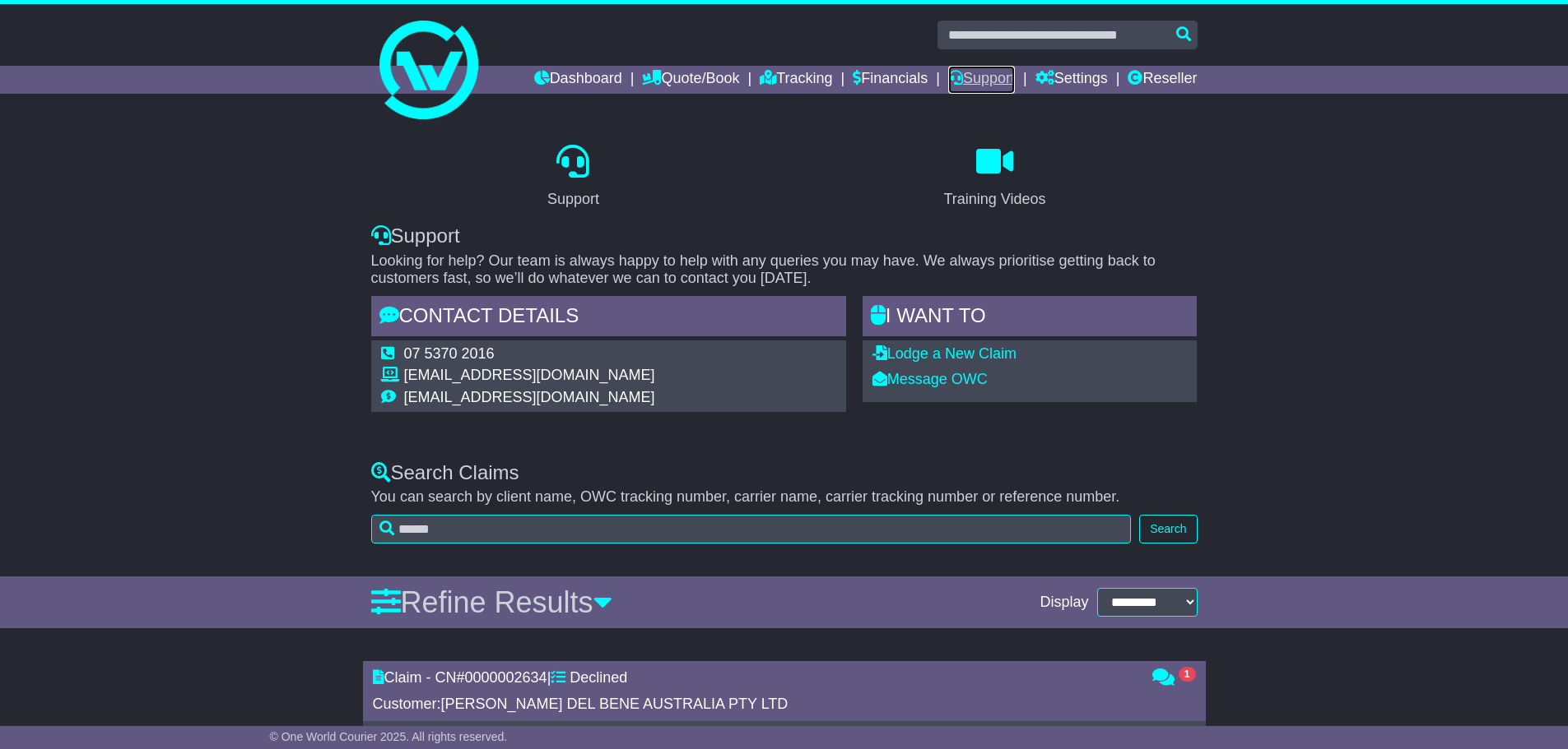
click at [974, 79] on link "Support" at bounding box center [982, 79] width 67 height 28
click at [936, 349] on link "Lodge a New Claim" at bounding box center [944, 353] width 144 height 17
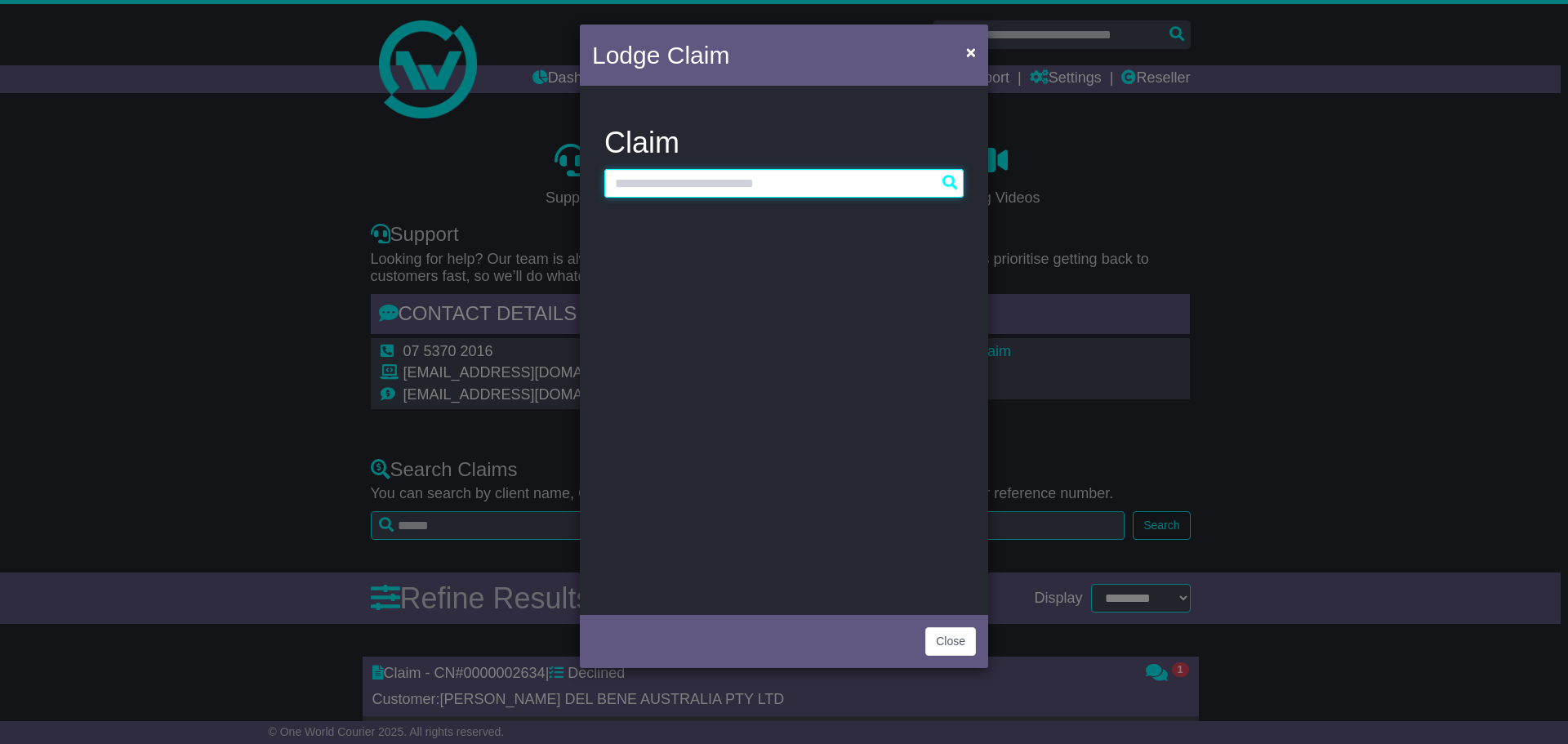
click at [777, 182] on input "text" at bounding box center [784, 183] width 359 height 28
click at [656, 180] on input "text" at bounding box center [784, 183] width 359 height 28
drag, startPoint x: 971, startPoint y: 55, endPoint x: 831, endPoint y: 255, distance: 244.1
click at [972, 54] on span "×" at bounding box center [971, 52] width 10 height 19
